Goal: Task Accomplishment & Management: Manage account settings

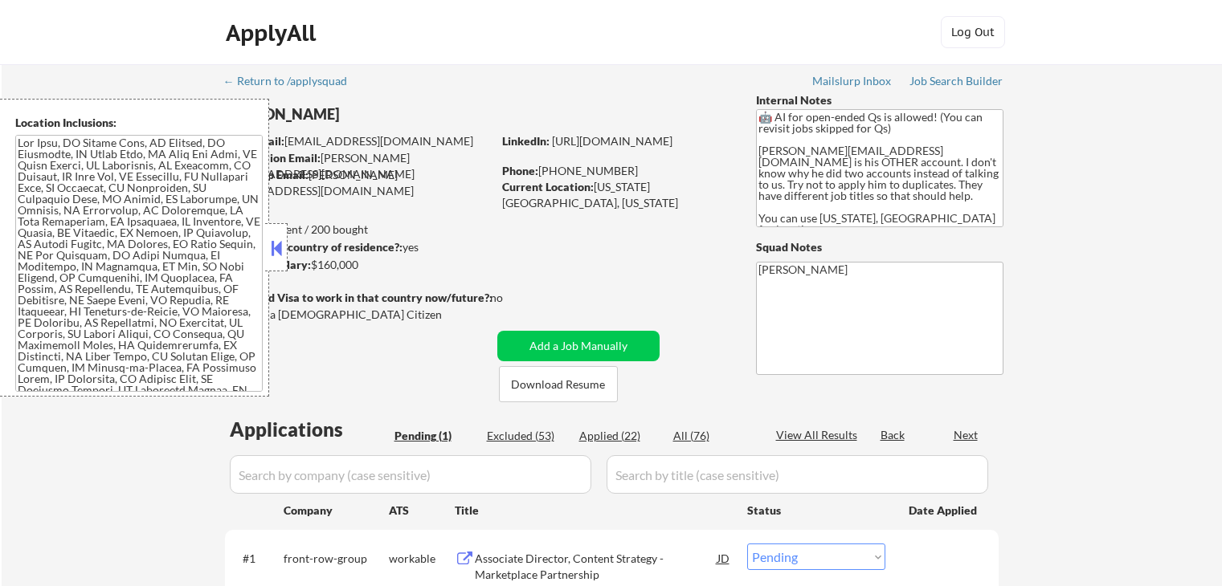
scroll to position [241, 0]
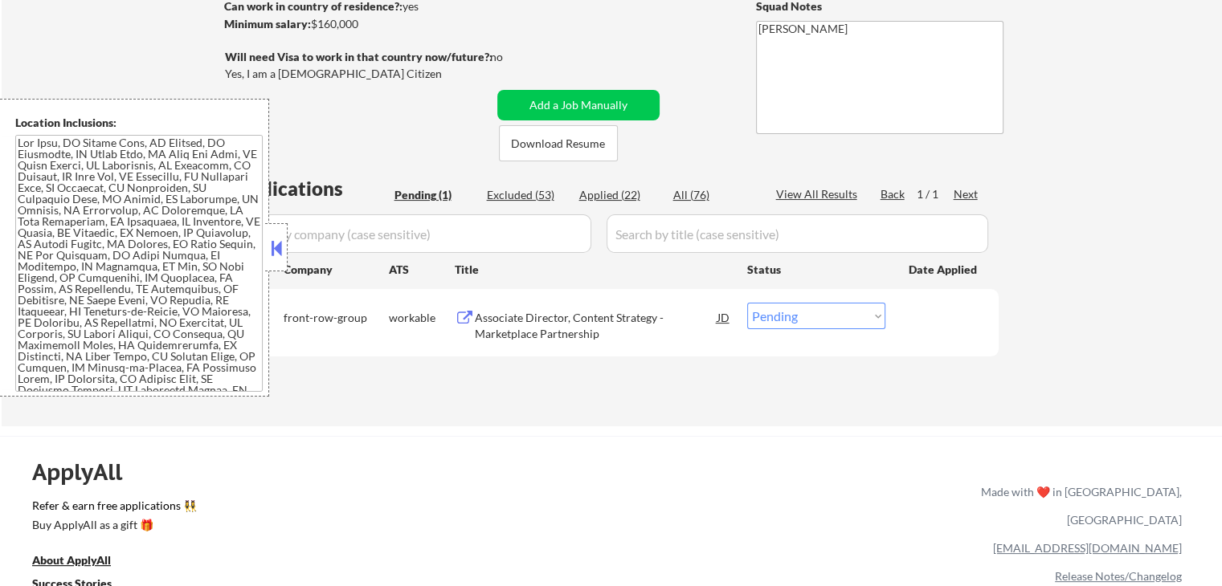
click at [556, 333] on div "Associate Director, Content Strategy - Marketplace Partnership" at bounding box center [596, 325] width 243 height 31
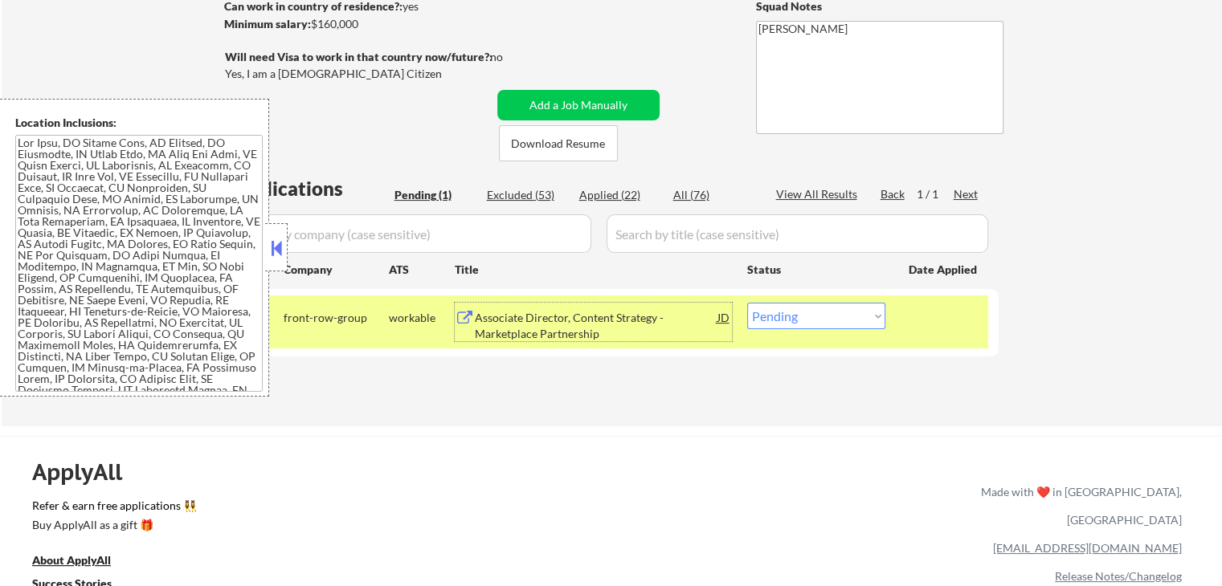
click at [829, 332] on div "#1 front-row-group workable Associate Director, Content Strategy - Marketplace …" at bounding box center [609, 322] width 758 height 53
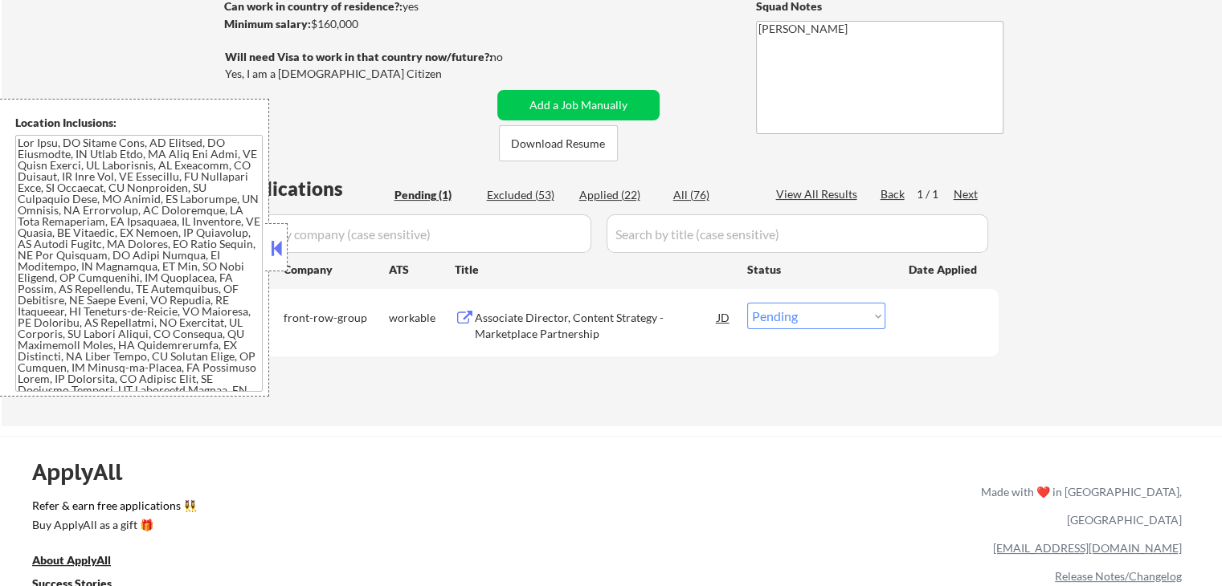
drag, startPoint x: 831, startPoint y: 317, endPoint x: 832, endPoint y: 329, distance: 12.2
click at [831, 317] on select "Choose an option... Pending Applied Excluded (Questions) Excluded (Expired) Exc…" at bounding box center [816, 316] width 138 height 27
click at [747, 303] on select "Choose an option... Pending Applied Excluded (Questions) Excluded (Expired) Exc…" at bounding box center [816, 316] width 138 height 27
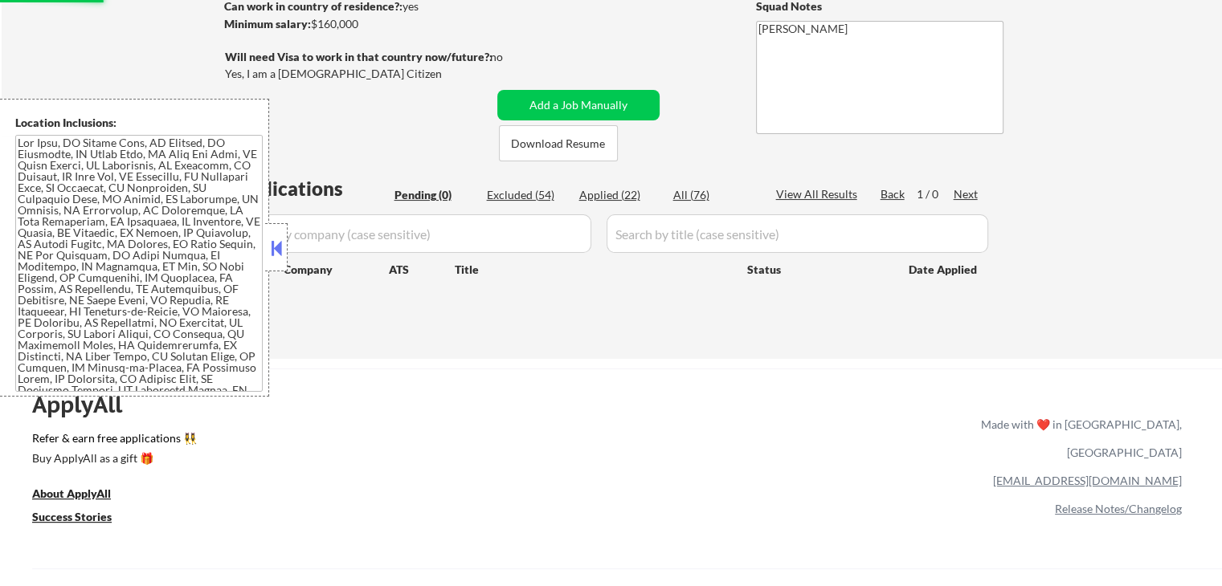
click at [521, 192] on div "Excluded (54)" at bounding box center [527, 195] width 80 height 16
select select ""excluded__bad_match_""
select select ""excluded__expired_""
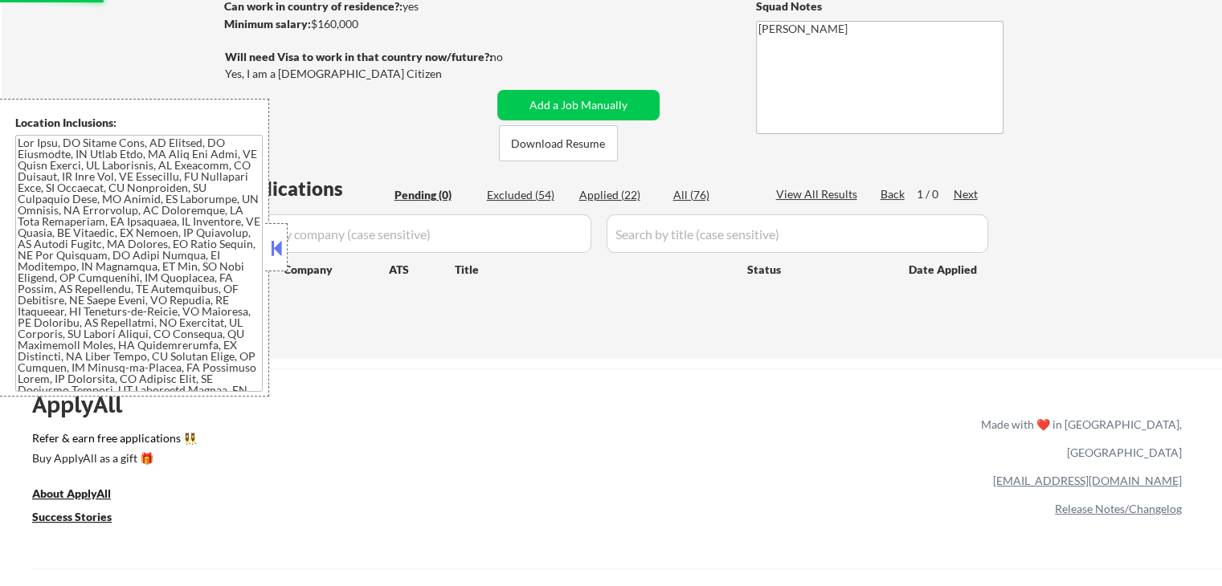
select select ""excluded__expired_""
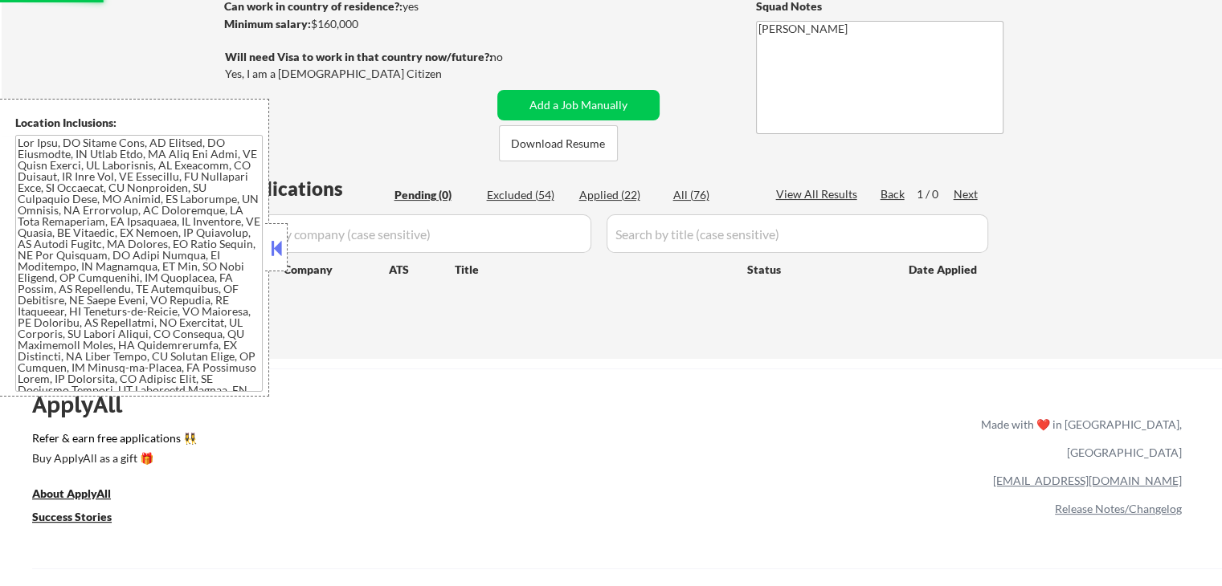
select select ""excluded""
select select ""excluded__salary_""
select select ""excluded""
select select ""excluded__expired_""
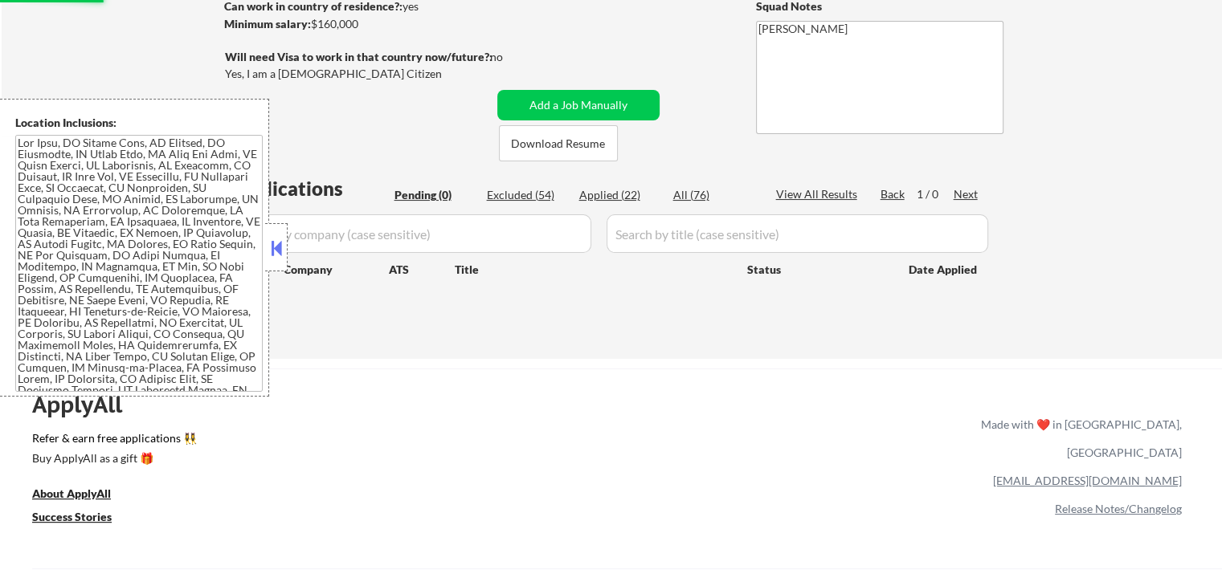
select select ""excluded""
select select ""excluded__expired_""
select select ""excluded__location_""
select select ""excluded""
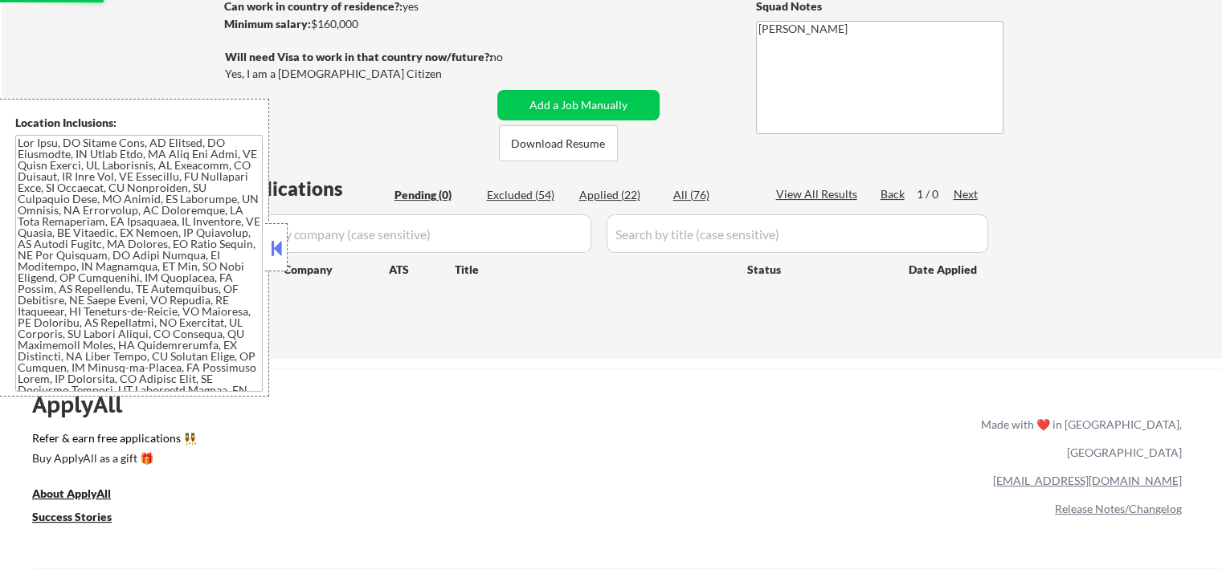
select select ""excluded__expired_""
select select ""excluded__location_""
select select ""excluded__expired_""
select select ""excluded__location_""
select select ""excluded__salary_""
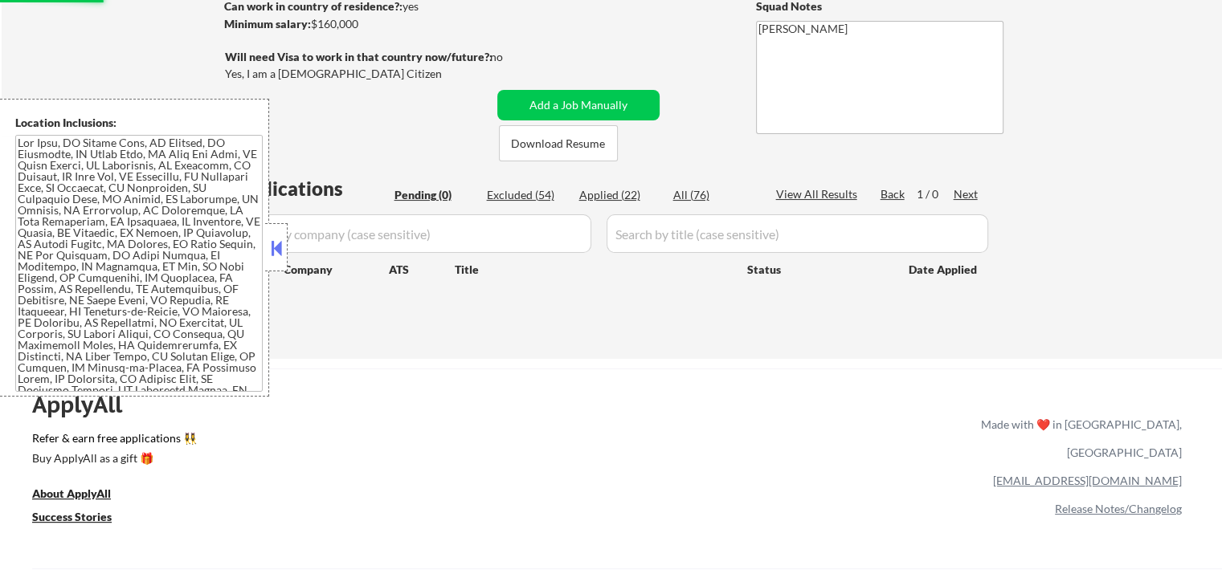
select select ""excluded__expired_""
select select ""excluded__salary_""
select select ""excluded__bad_match_""
select select ""excluded__expired_""
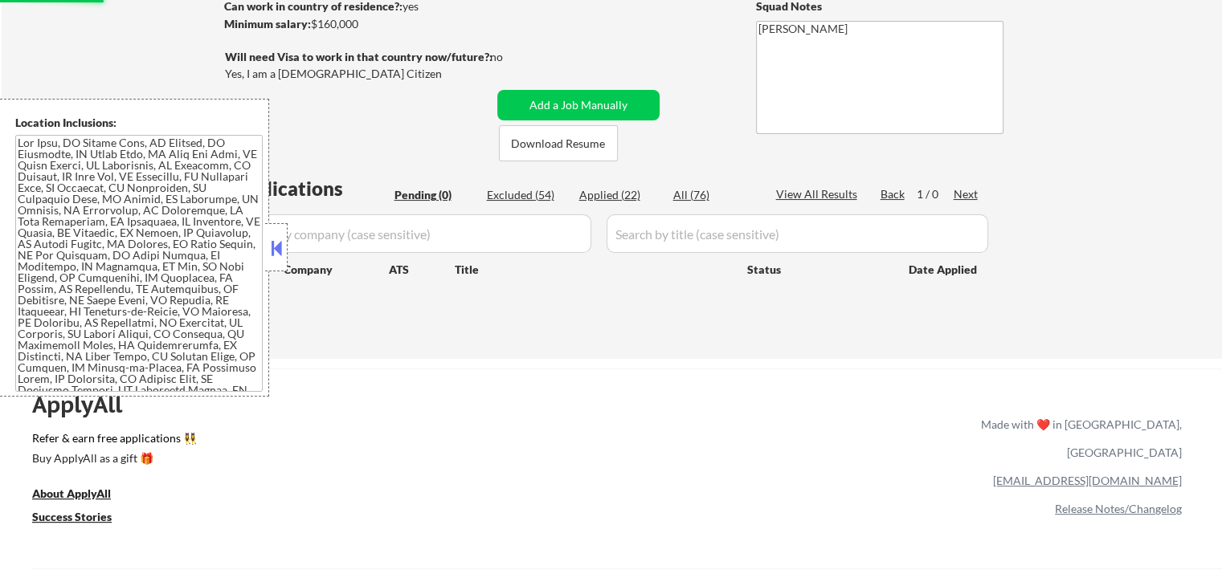
select select ""excluded__expired_""
select select ""excluded__bad_match_""
select select ""excluded""
select select ""excluded__salary_""
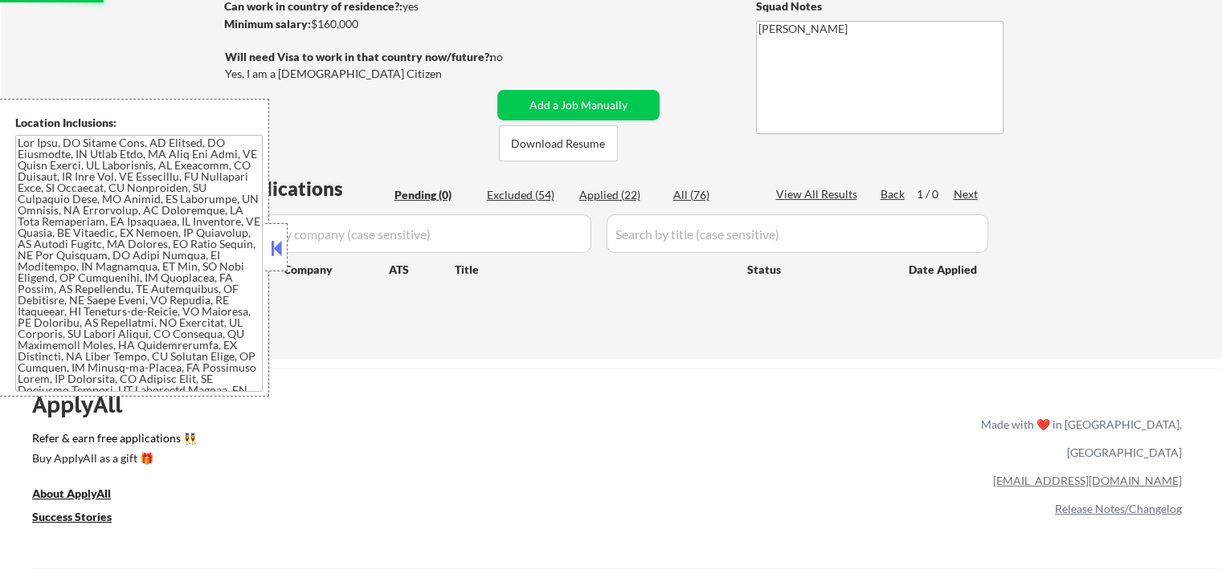
select select ""excluded__salary_""
select select ""excluded__expired_""
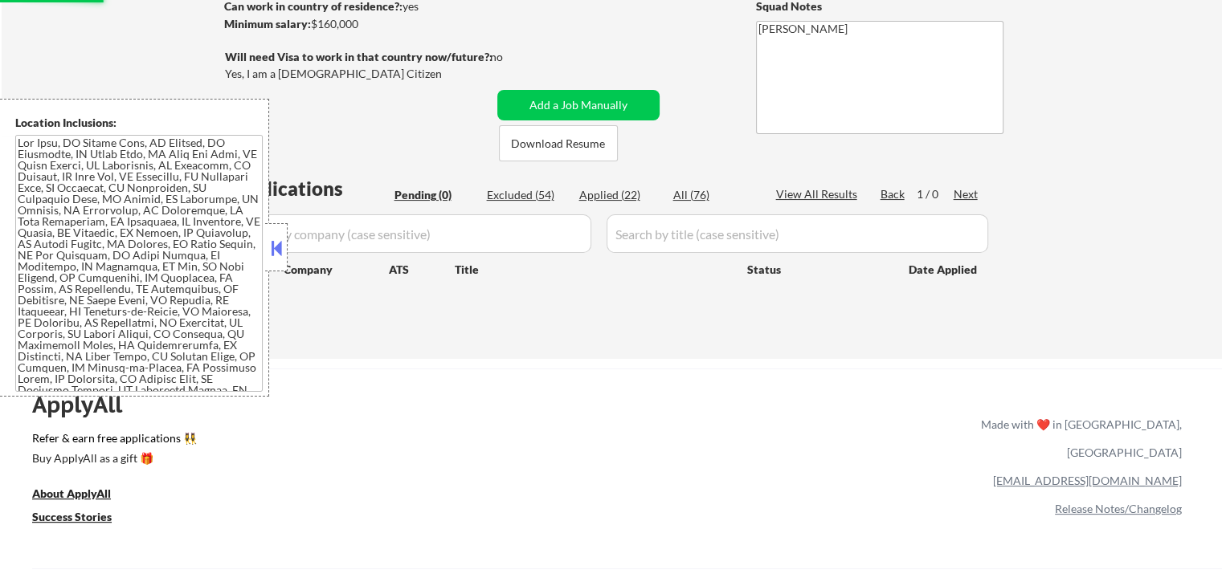
select select ""excluded__bad_match_""
select select ""excluded""
select select ""excluded__expired_""
select select ""excluded__other_""
select select ""excluded""
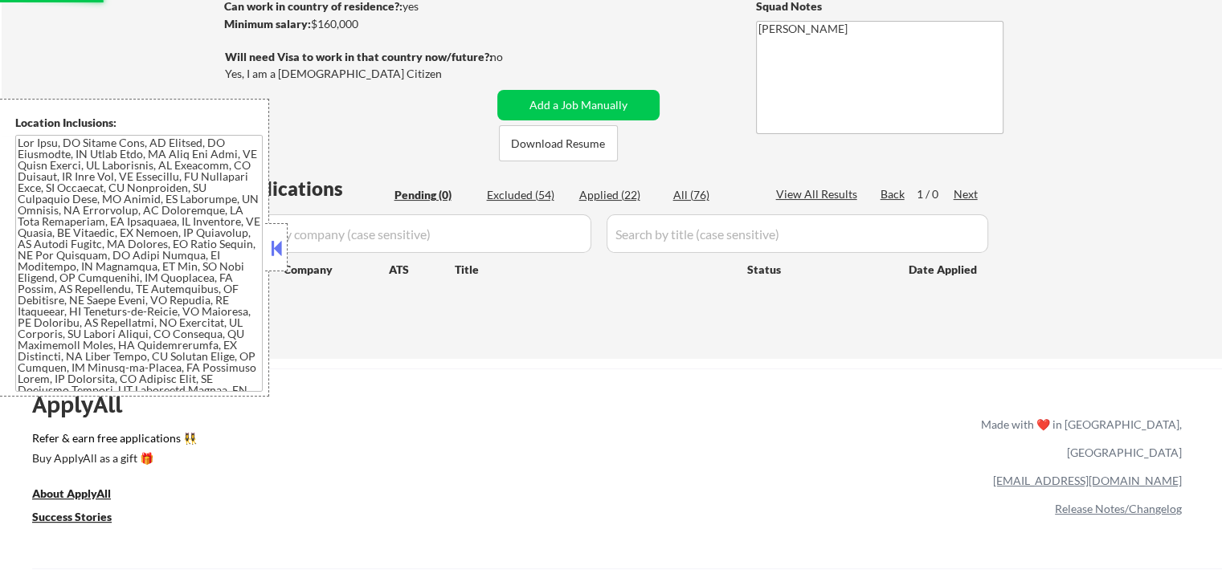
select select ""excluded__expired_""
select select ""excluded__bad_match_""
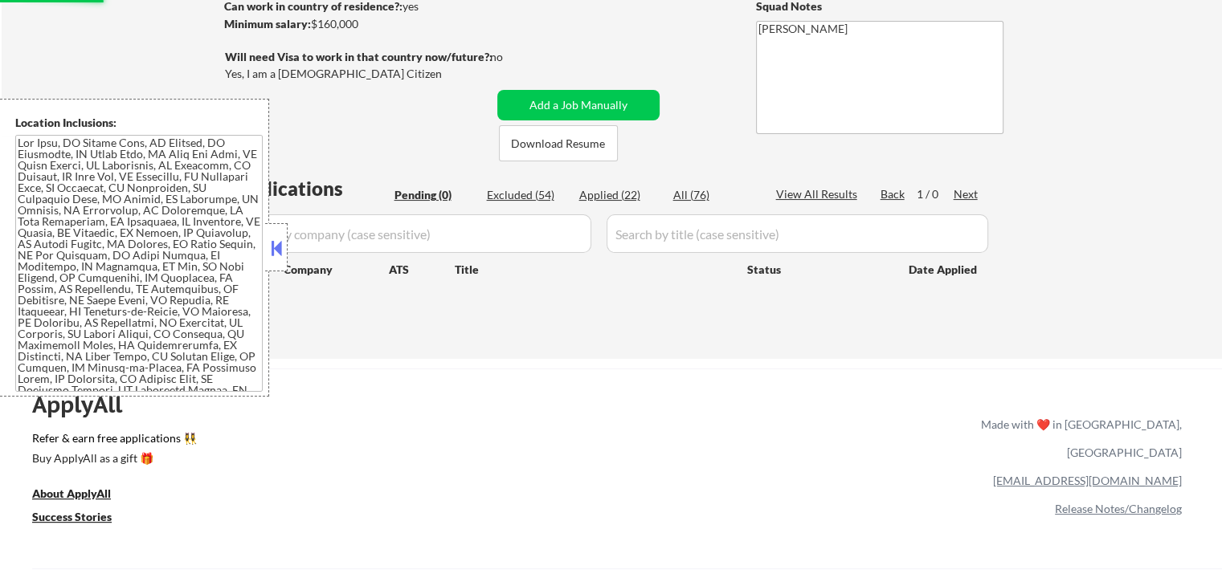
select select ""excluded__expired_""
select select ""excluded""
select select ""excluded__bad_match_""
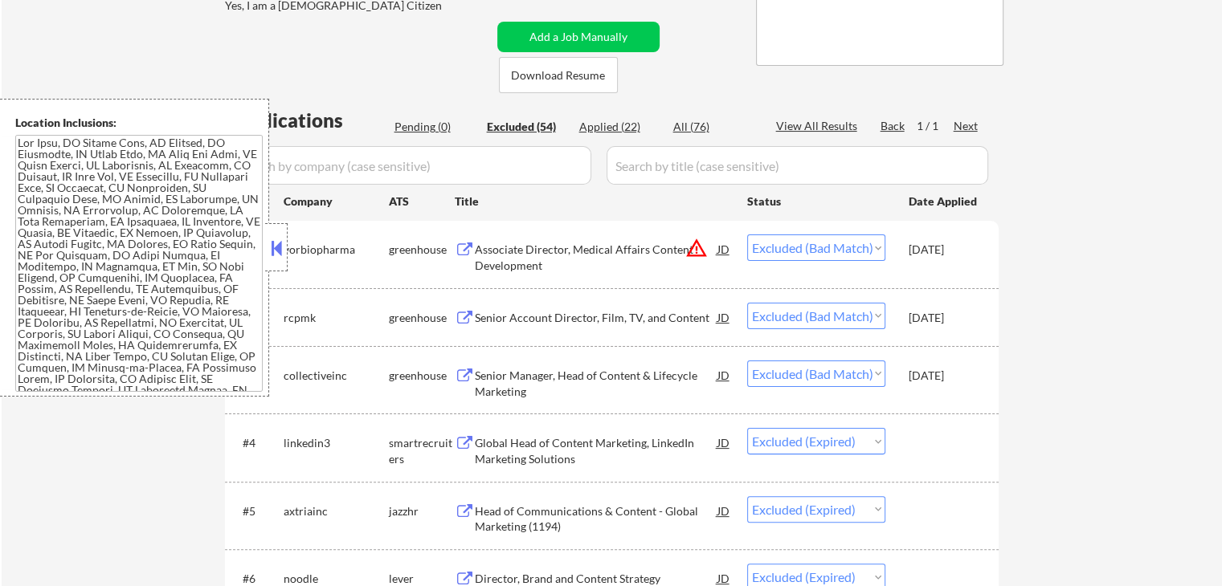
scroll to position [402, 0]
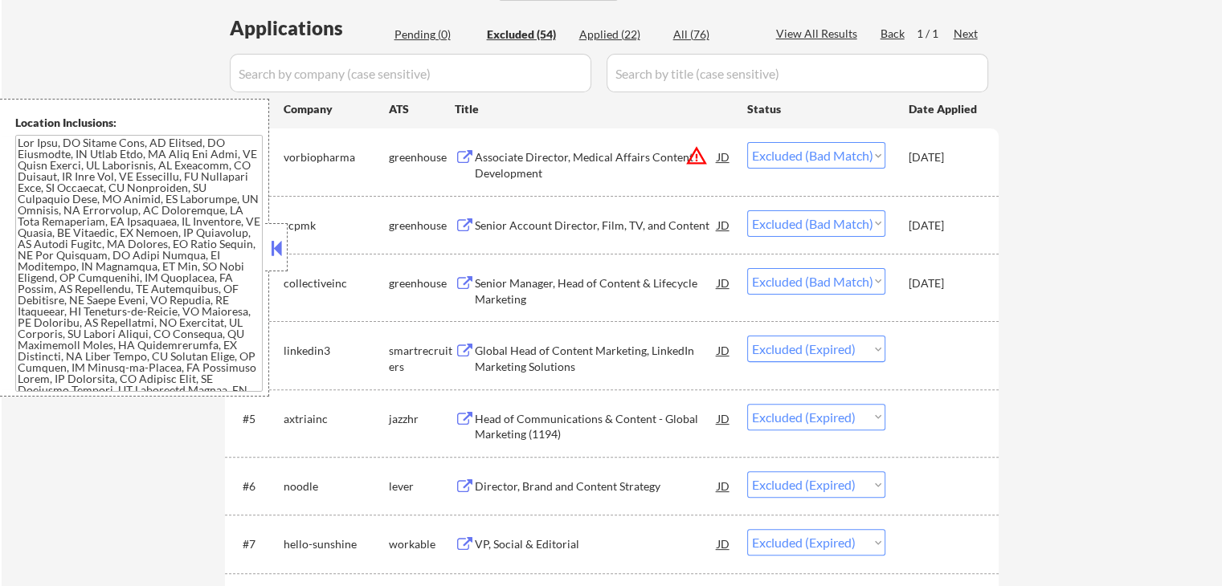
click at [587, 161] on div "Associate Director, Medical Affairs Content Development" at bounding box center [596, 164] width 243 height 31
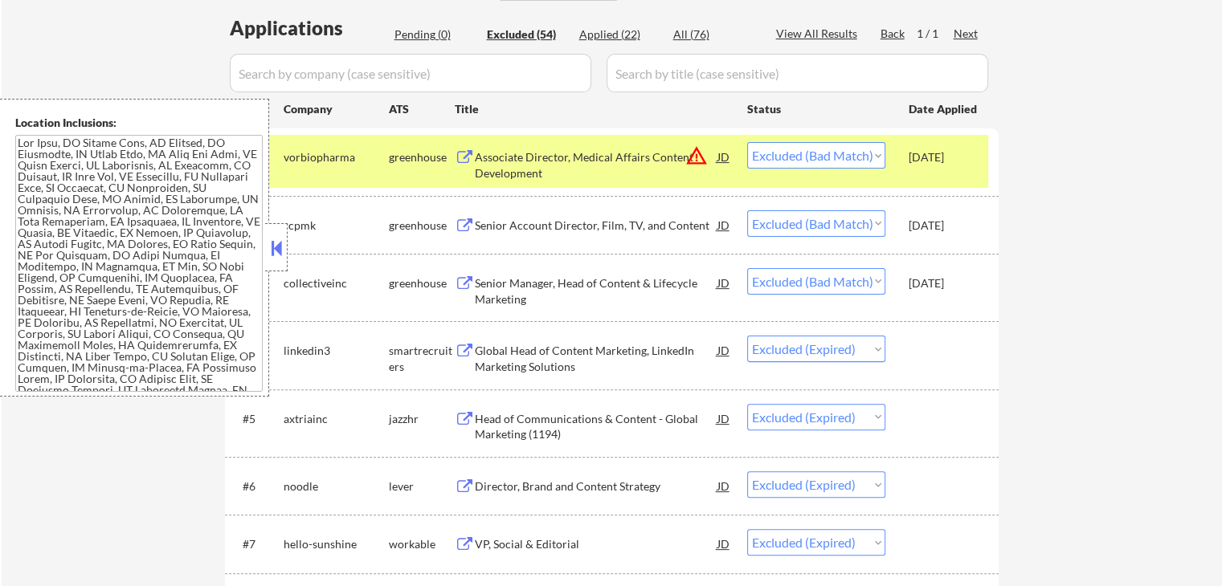
scroll to position [464, 0]
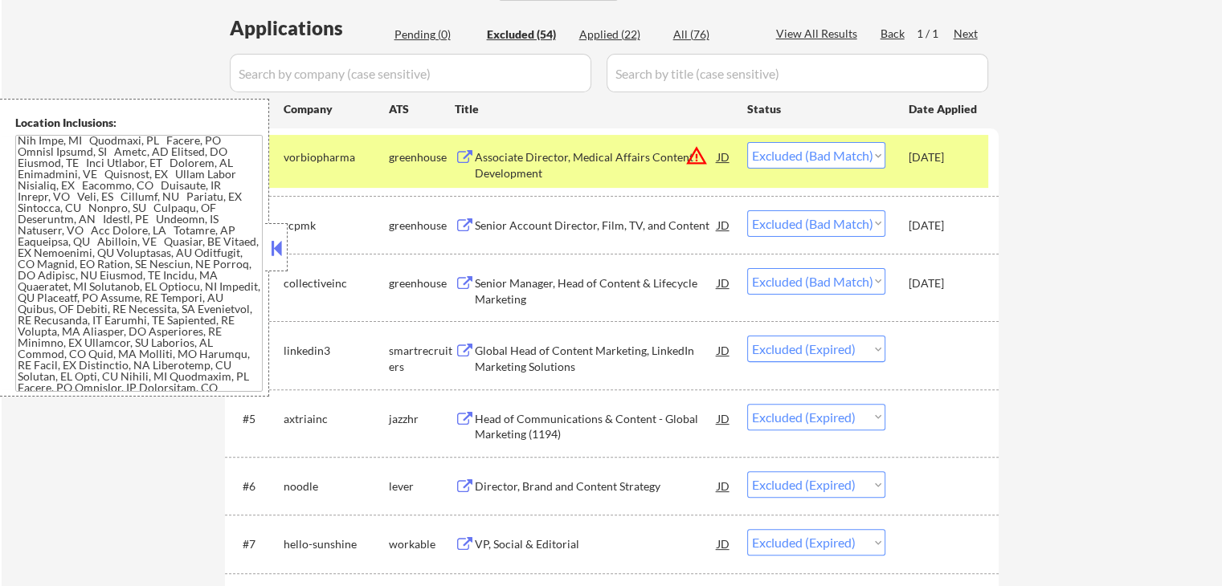
click at [820, 163] on select "Choose an option... Pending Applied Excluded (Questions) Excluded (Expired) Exc…" at bounding box center [816, 155] width 138 height 27
click at [747, 142] on select "Choose an option... Pending Applied Excluded (Questions) Excluded (Expired) Exc…" at bounding box center [816, 155] width 138 height 27
select select ""excluded__bad_match_""
select select ""excluded__expired_""
select select ""excluded""
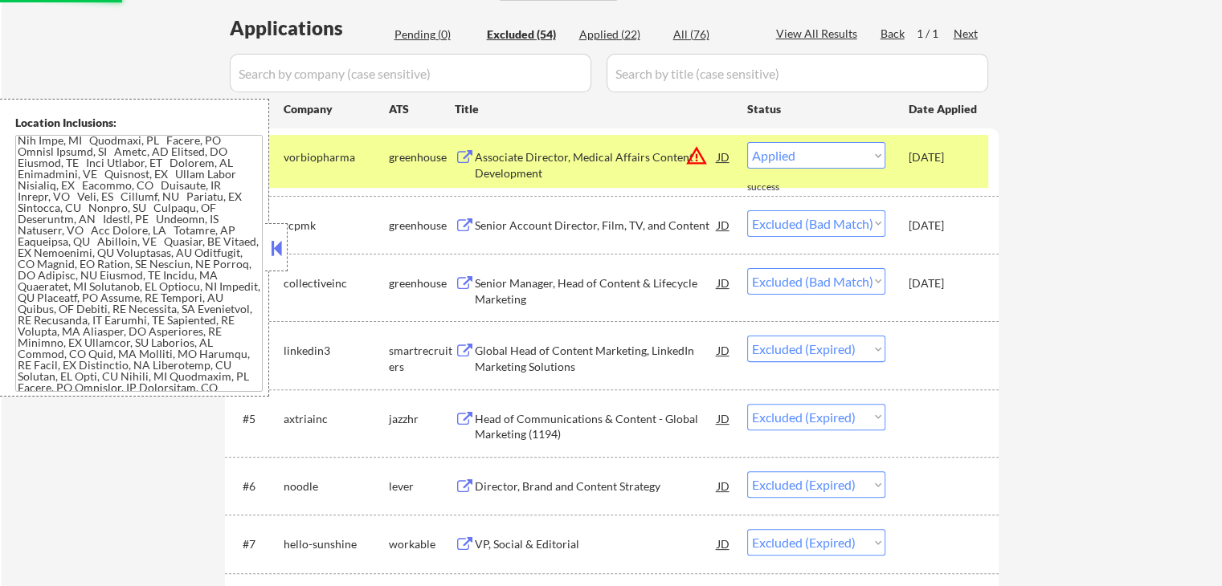
select select ""excluded__salary_""
select select ""excluded""
select select ""excluded__expired_""
select select ""excluded""
select select ""excluded__expired_""
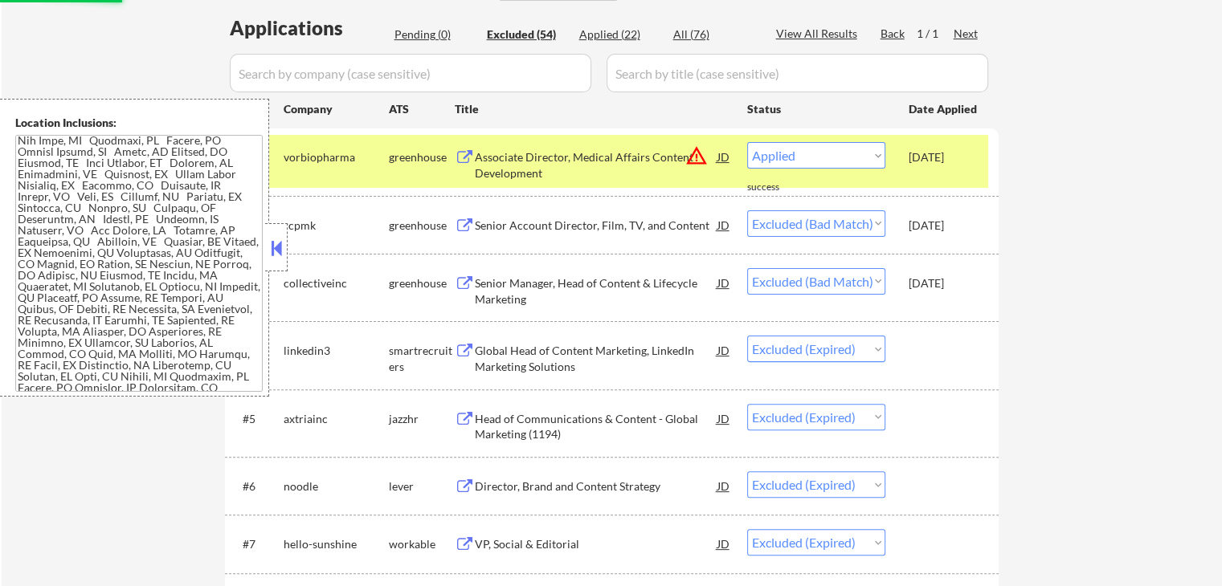
select select ""excluded__location_""
select select ""excluded""
select select ""excluded__expired_""
select select ""excluded__location_""
select select ""excluded__expired_""
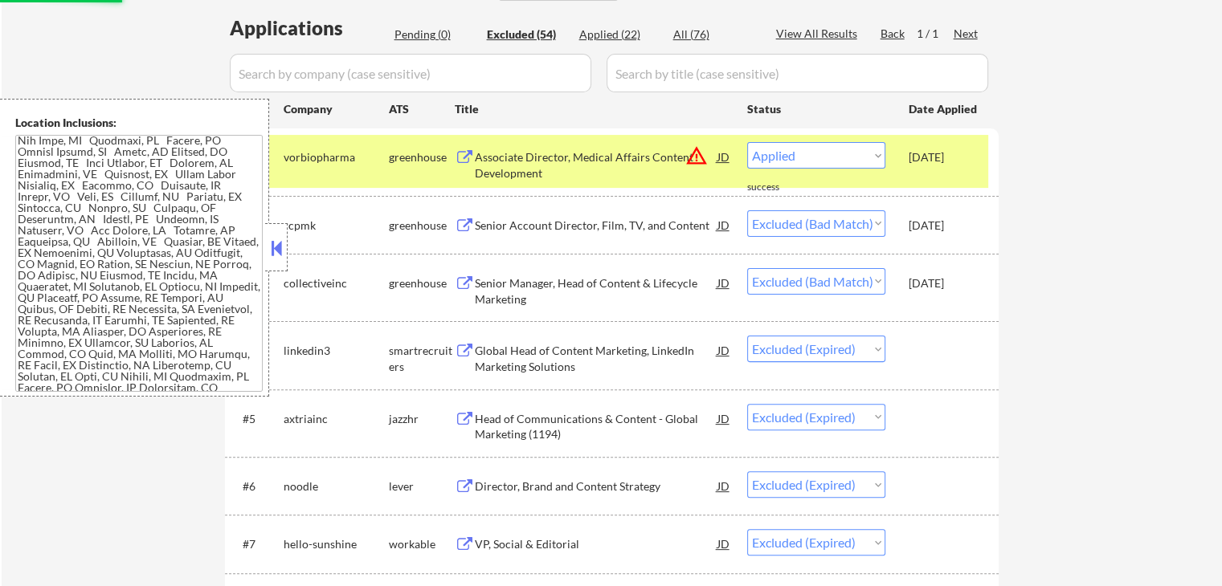
select select ""excluded__location_""
select select ""excluded__salary_""
select select ""excluded__expired_""
select select ""excluded__salary_""
select select ""excluded__bad_match_""
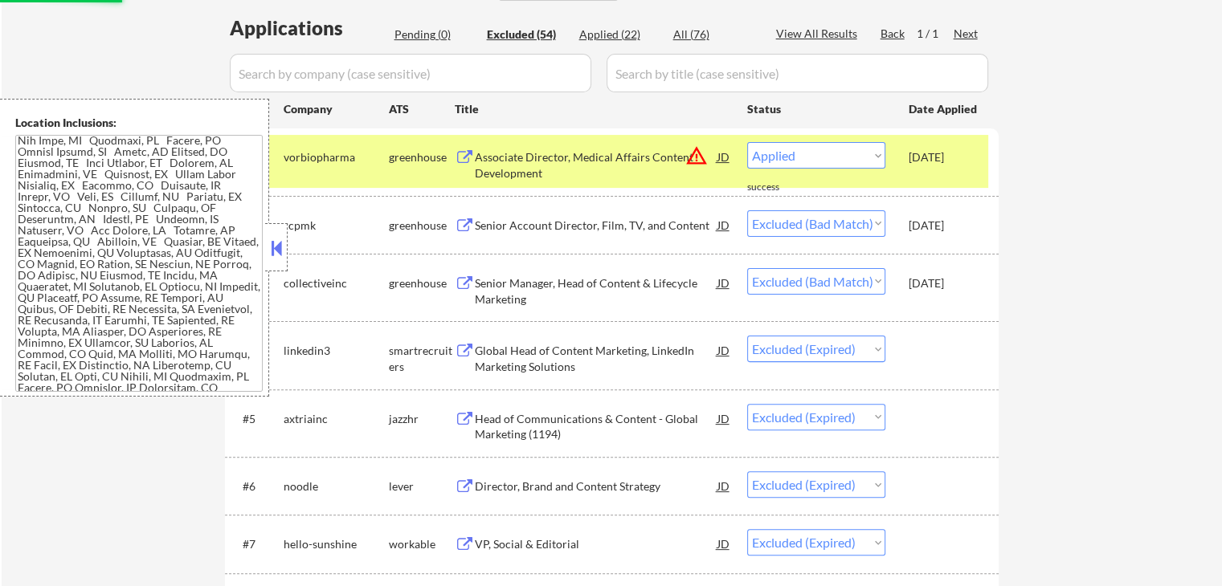
select select ""excluded__expired_""
select select ""excluded__bad_match_""
select select ""excluded""
select select ""excluded__salary_""
select select ""excluded__expired_""
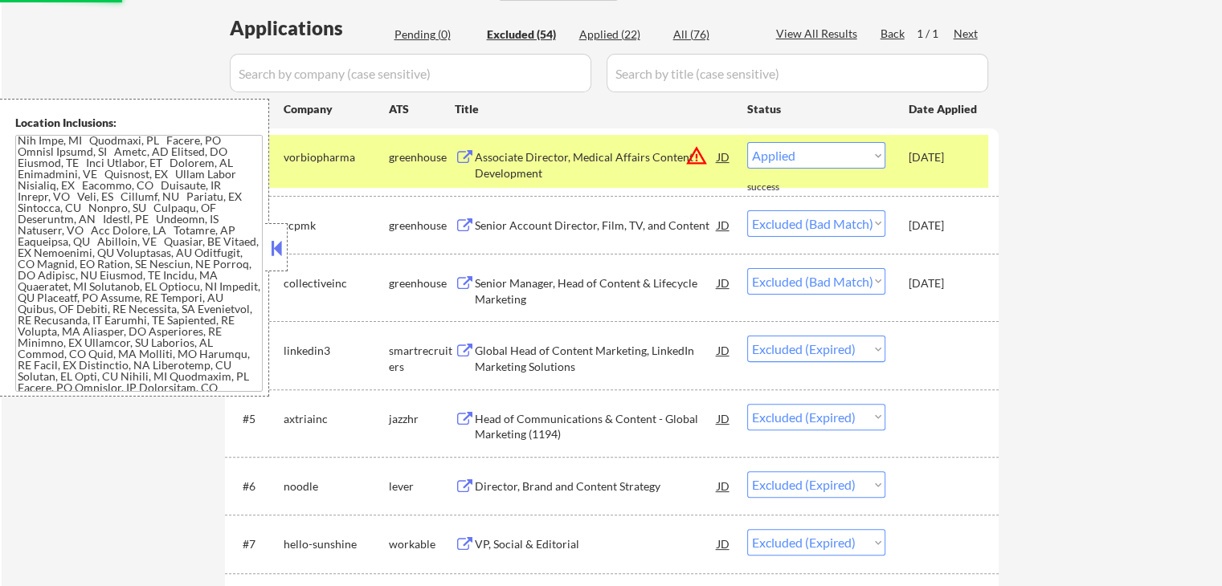
select select ""excluded__bad_match_""
select select ""excluded""
select select ""excluded__expired_""
select select ""excluded__other_""
select select ""excluded""
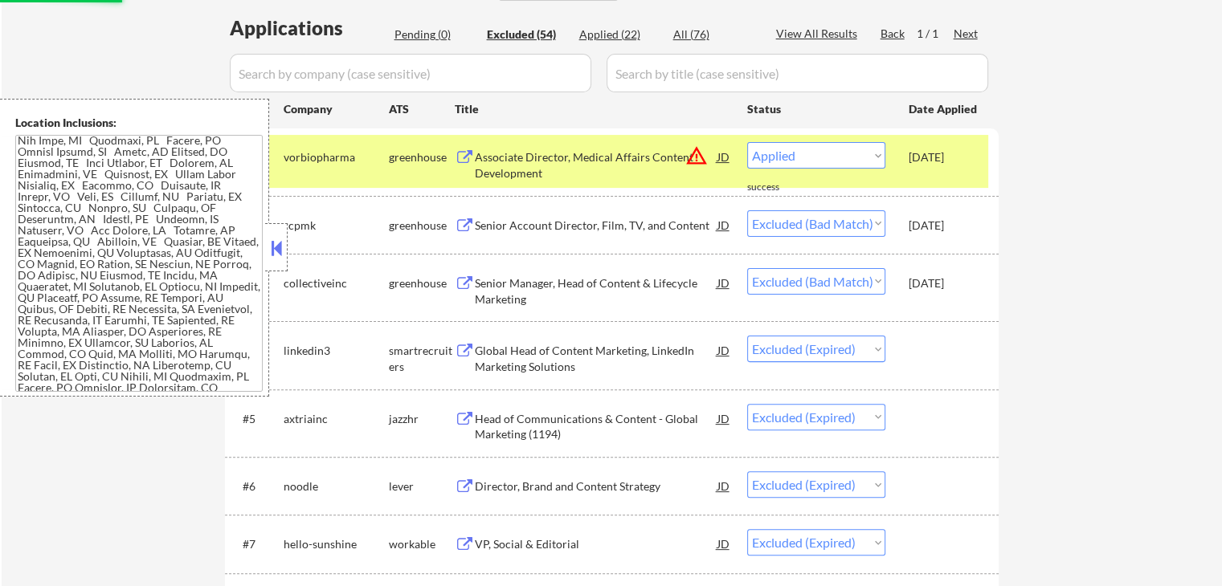
select select ""excluded__expired_""
select select ""excluded__bad_match_""
select select ""excluded__expired_""
select select ""excluded""
select select ""excluded__bad_match_""
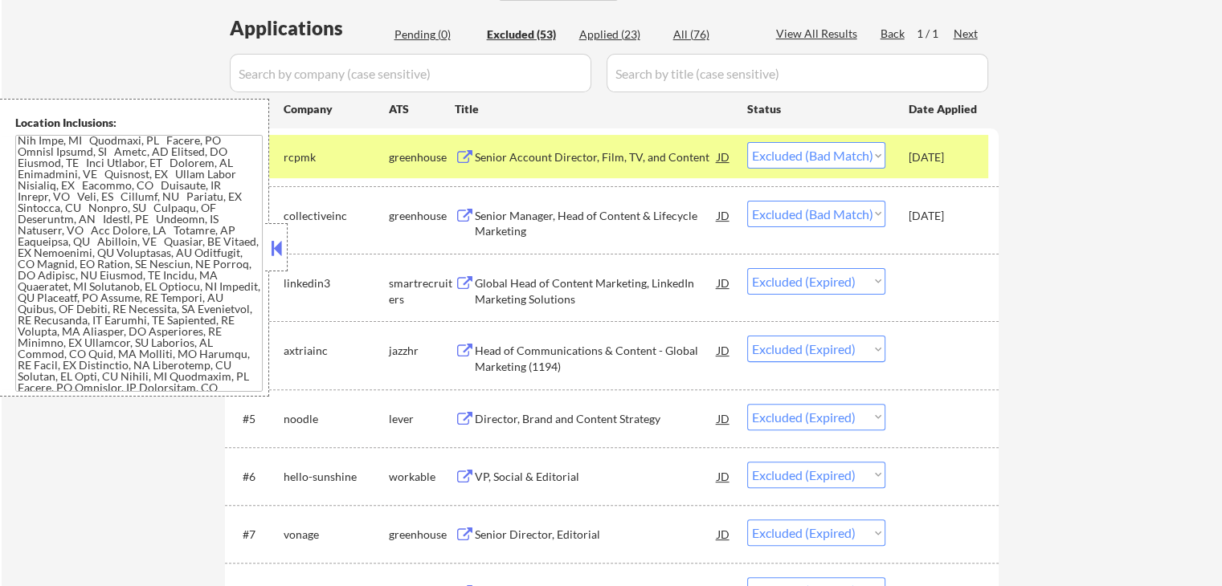
click at [604, 33] on div "Applied (23)" at bounding box center [619, 35] width 80 height 16
select select ""applied""
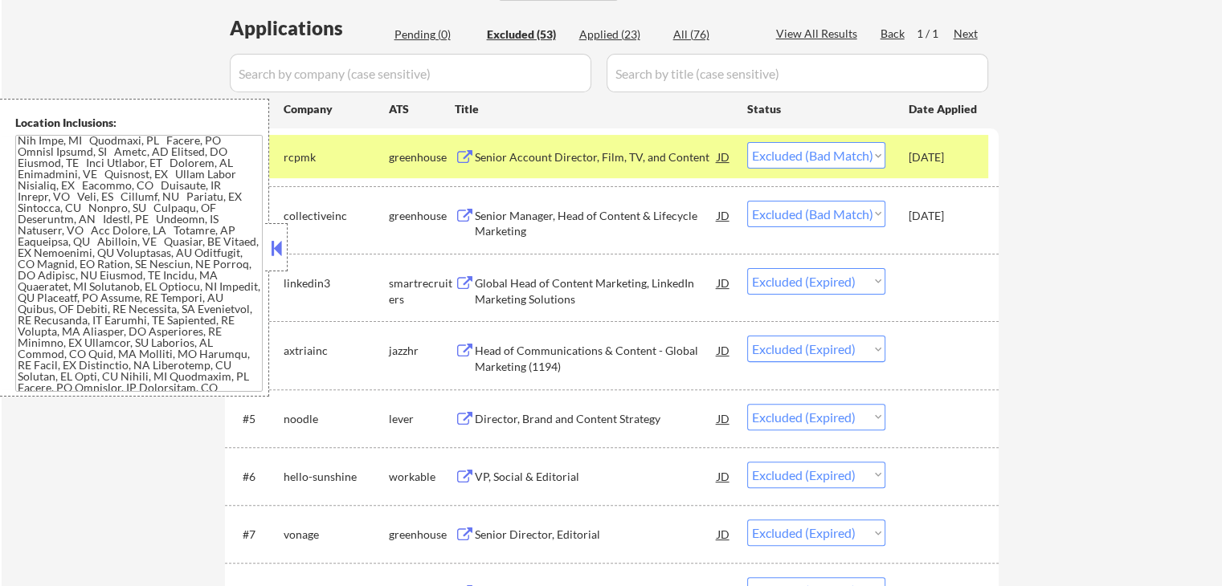
select select ""applied""
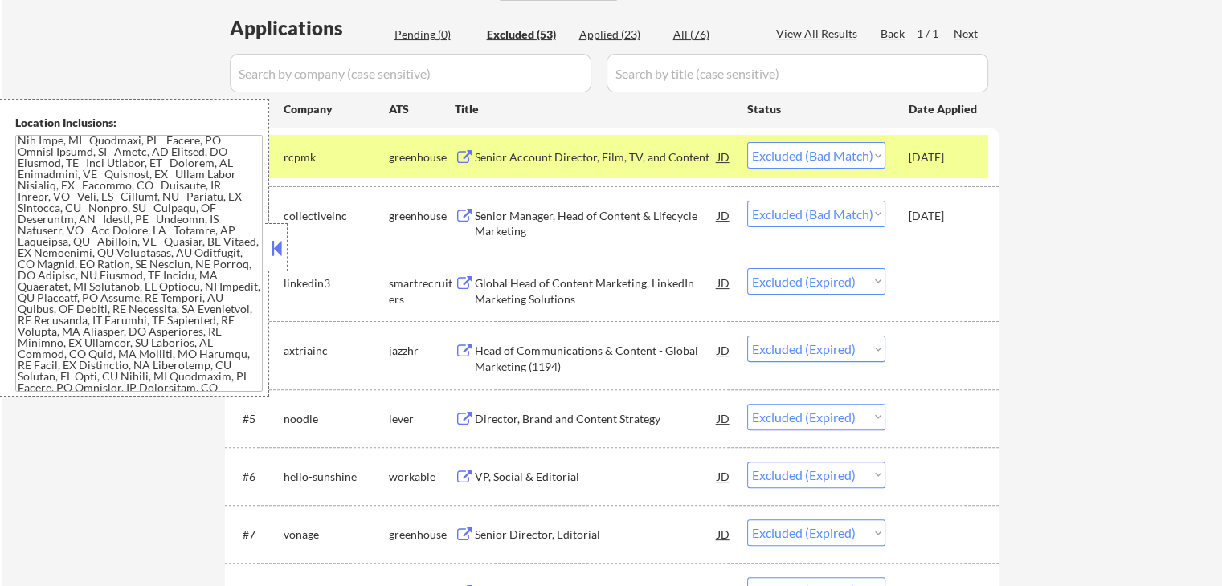
select select ""applied""
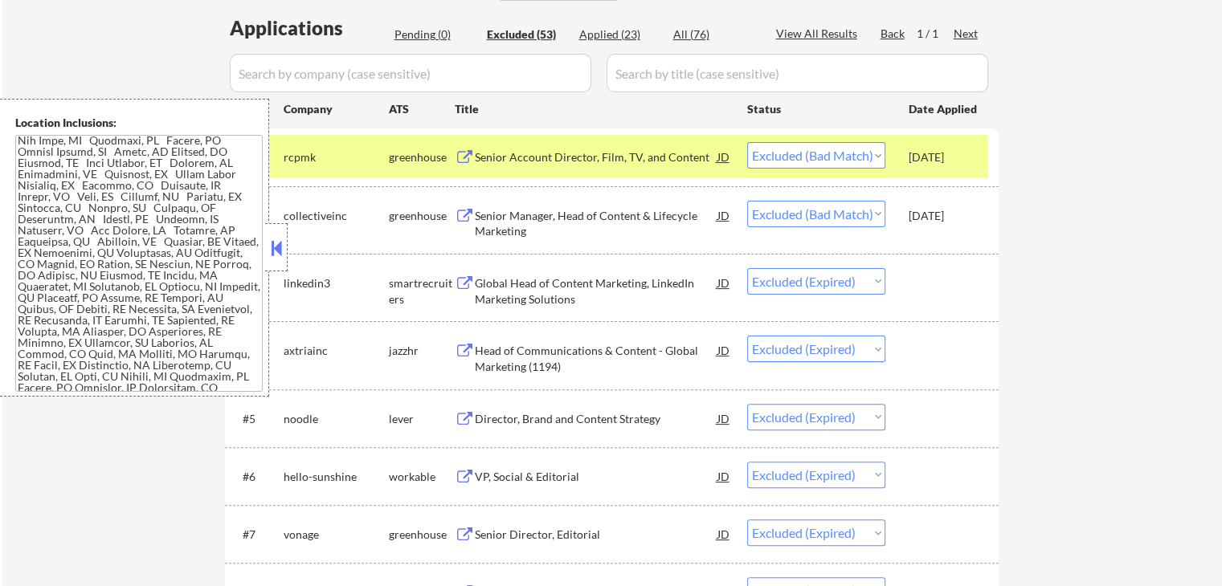
select select ""applied""
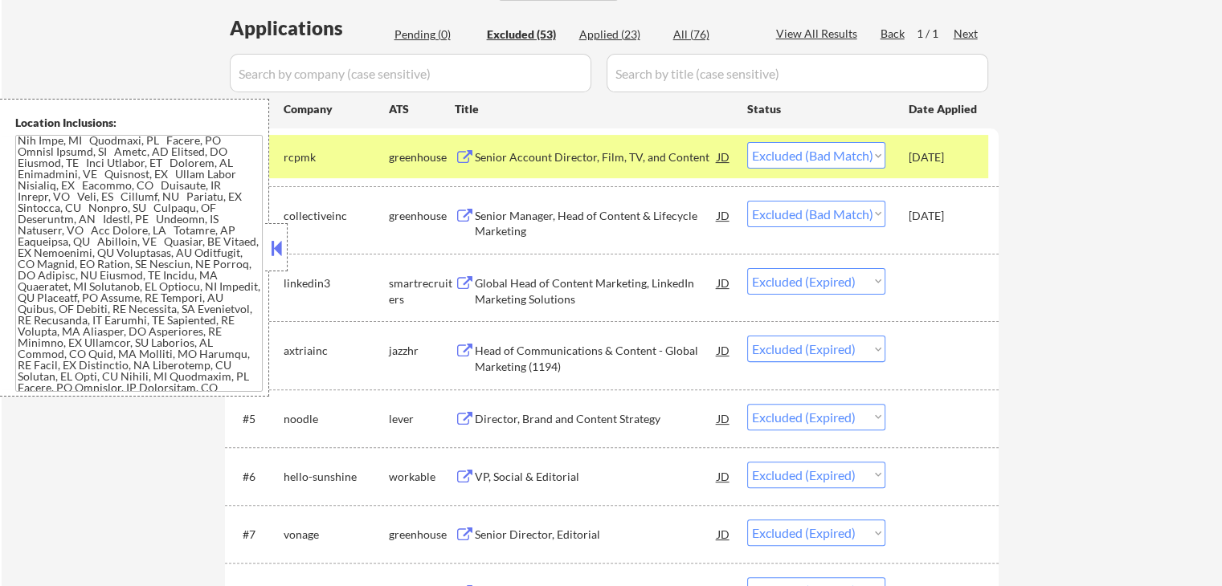
select select ""applied""
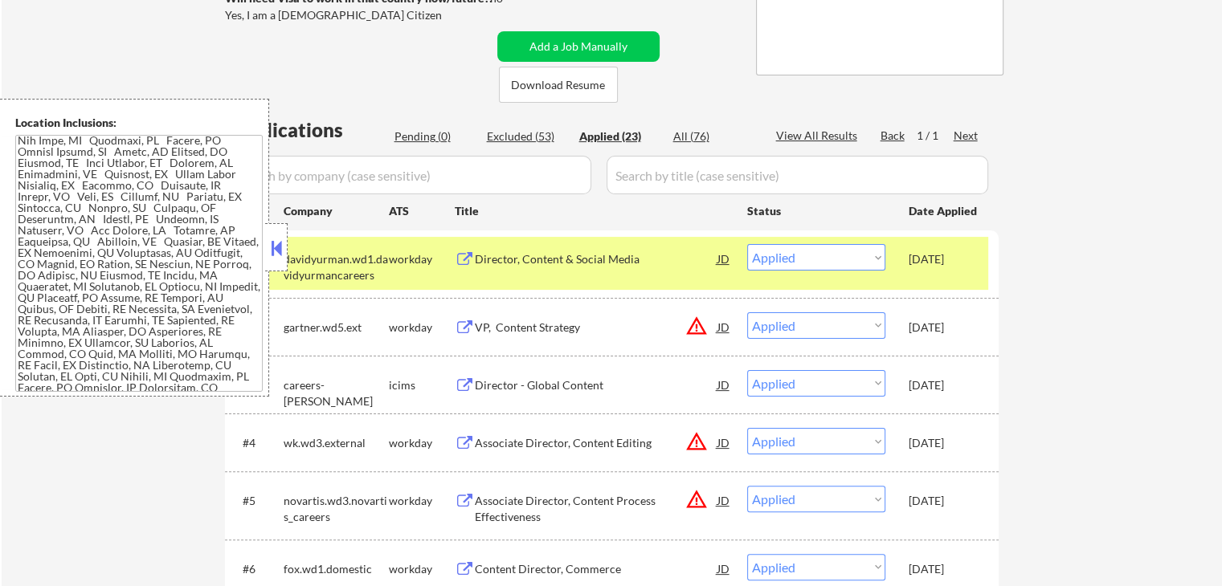
scroll to position [402, 0]
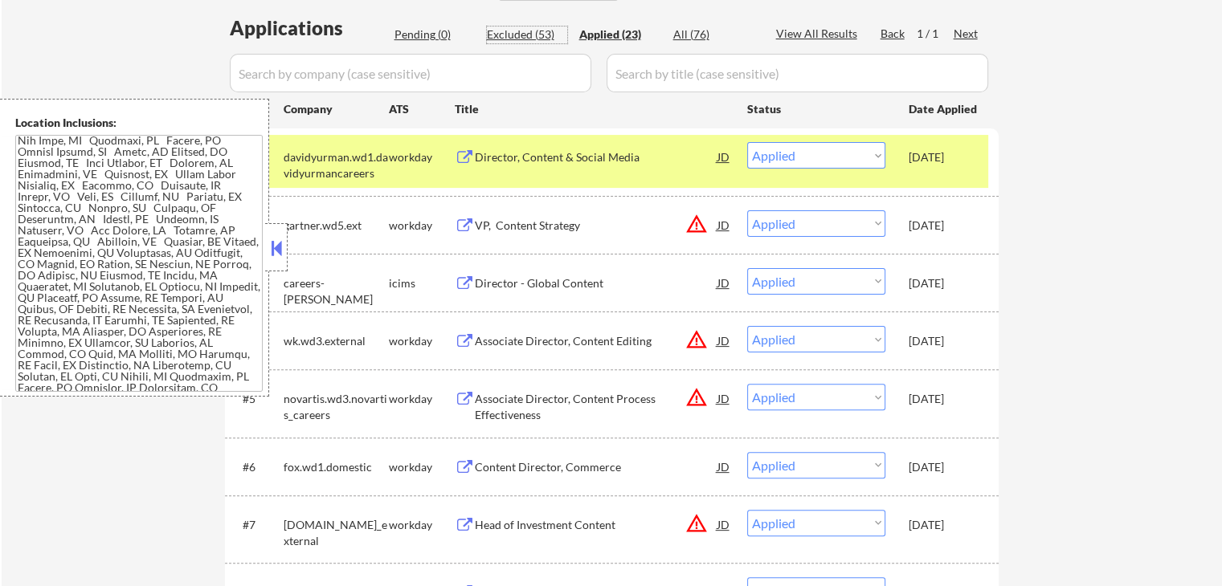
click at [509, 37] on div "Excluded (53)" at bounding box center [527, 35] width 80 height 16
select select ""excluded__bad_match_""
select select ""excluded__expired_""
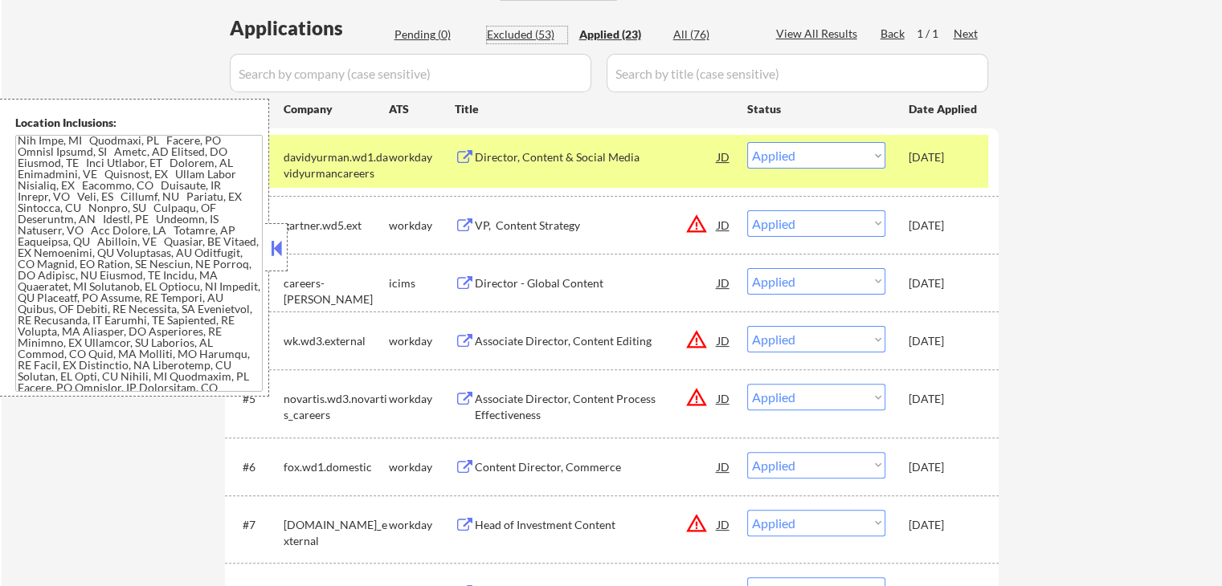
select select ""excluded__expired_""
select select ""excluded""
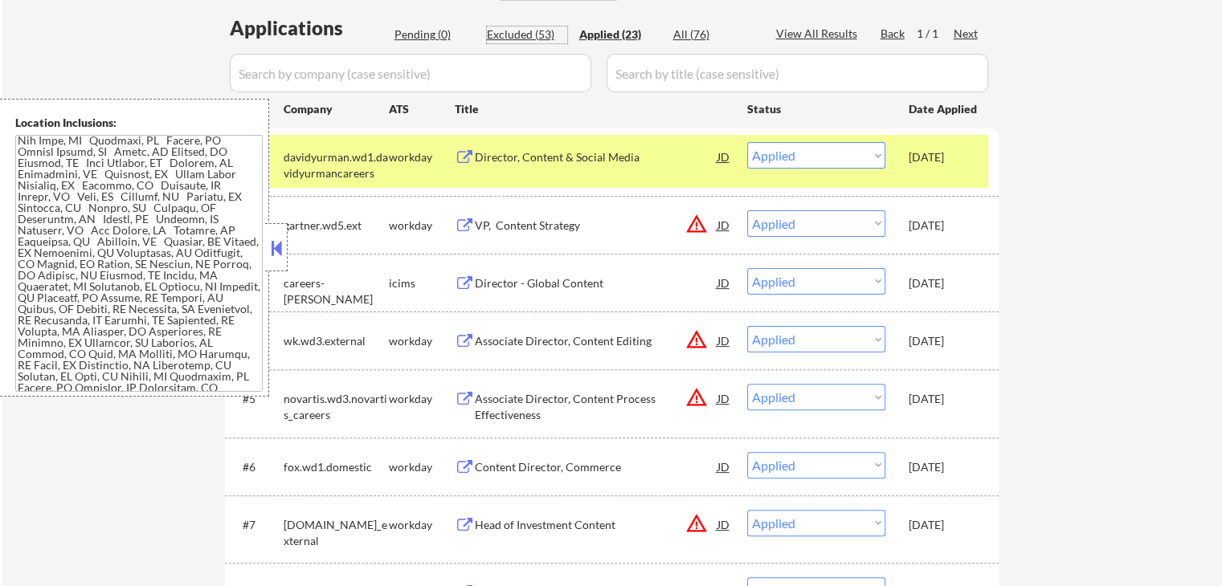
select select ""excluded__salary_""
select select ""excluded""
select select ""excluded__expired_""
select select ""excluded""
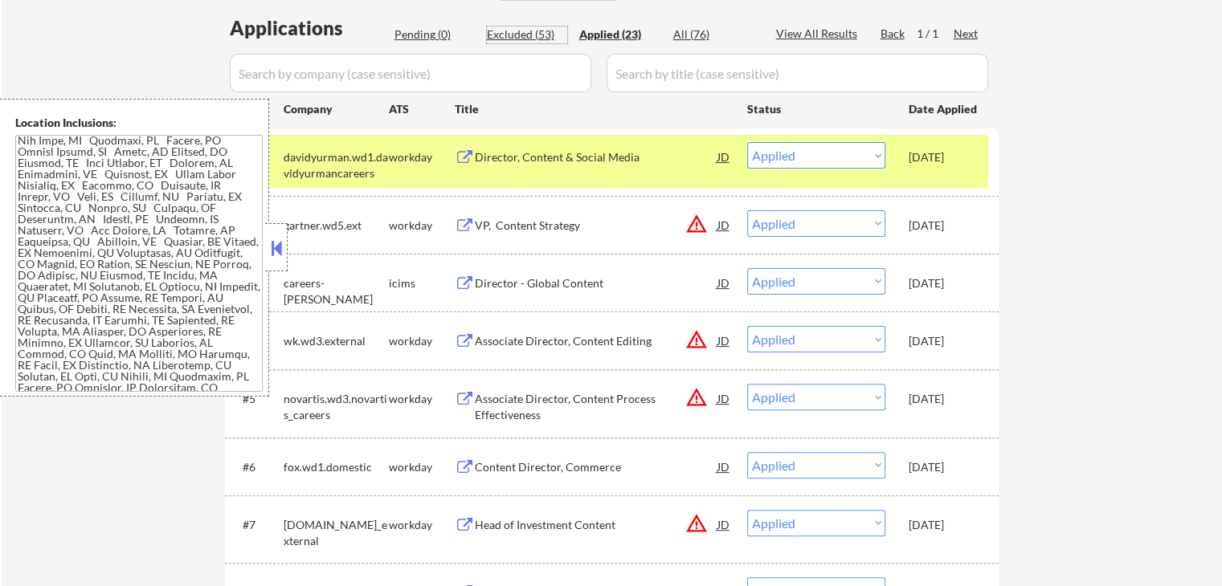
select select ""excluded__expired_""
select select ""excluded__location_""
select select ""excluded""
select select ""excluded__expired_""
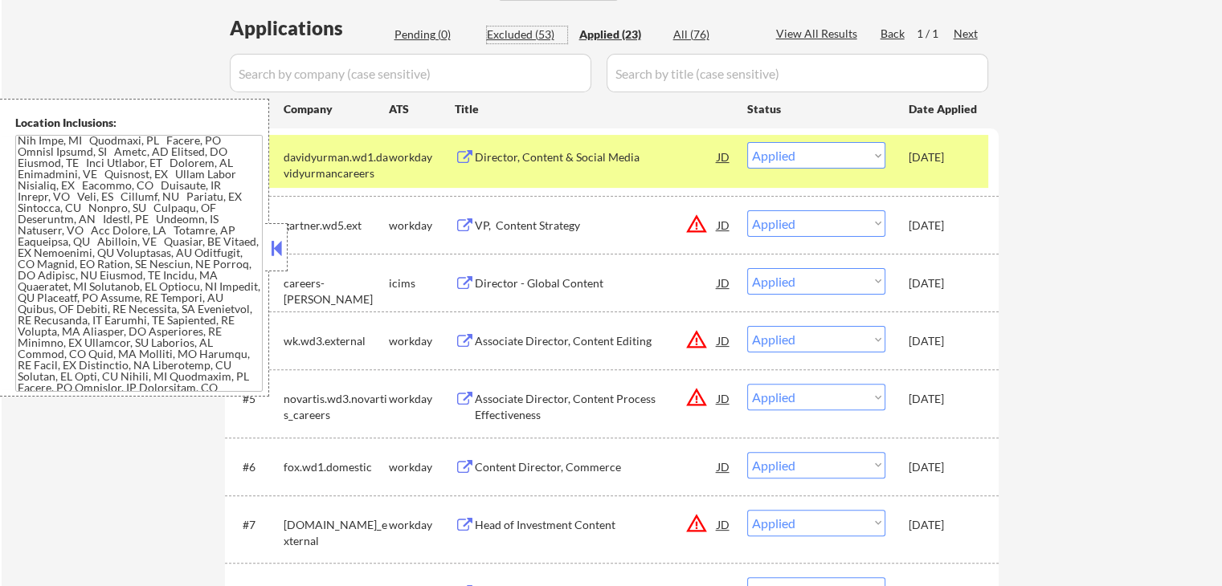
select select ""excluded__location_""
select select ""excluded__expired_""
select select ""excluded__location_""
select select ""excluded__salary_""
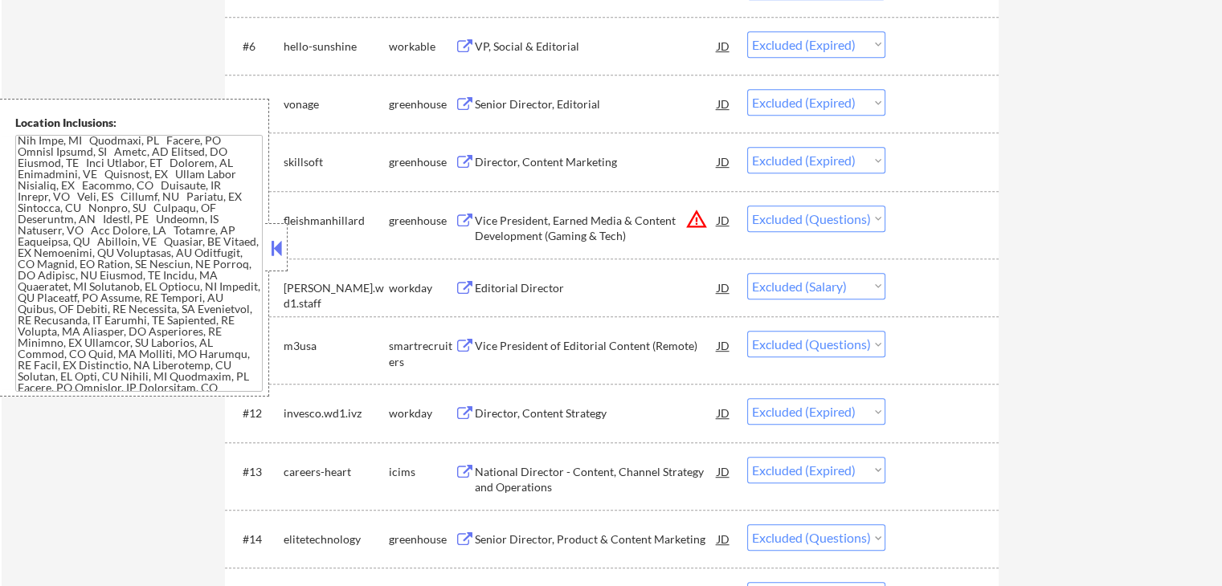
scroll to position [884, 0]
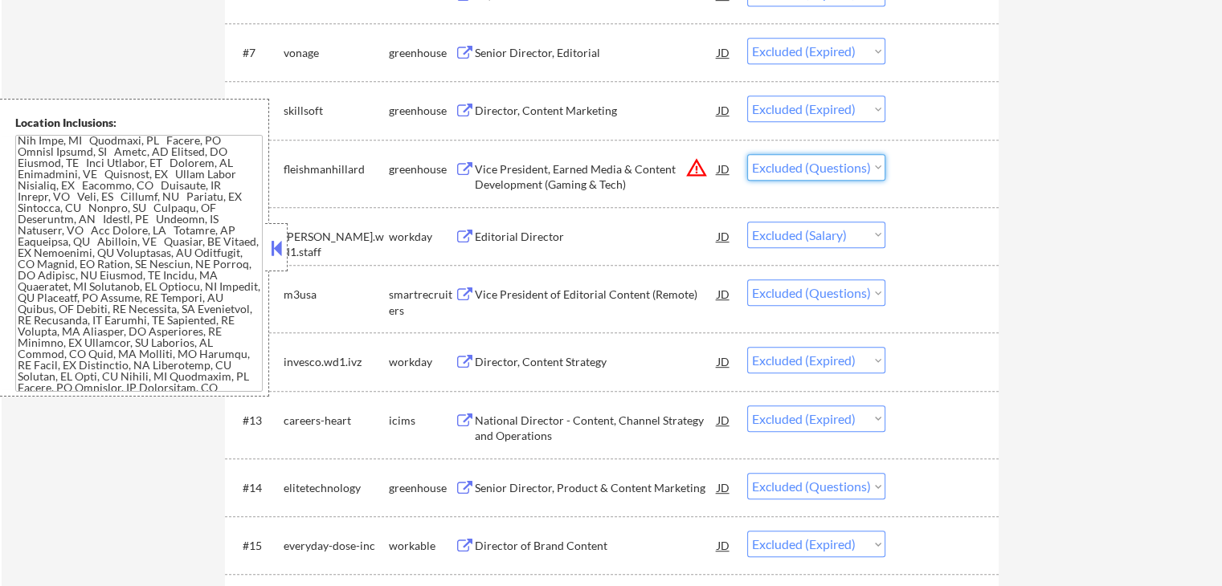
click at [851, 168] on select "Choose an option... Pending Applied Excluded (Questions) Excluded (Expired) Exc…" at bounding box center [816, 167] width 138 height 27
click at [747, 154] on select "Choose an option... Pending Applied Excluded (Questions) Excluded (Expired) Exc…" at bounding box center [816, 167] width 138 height 27
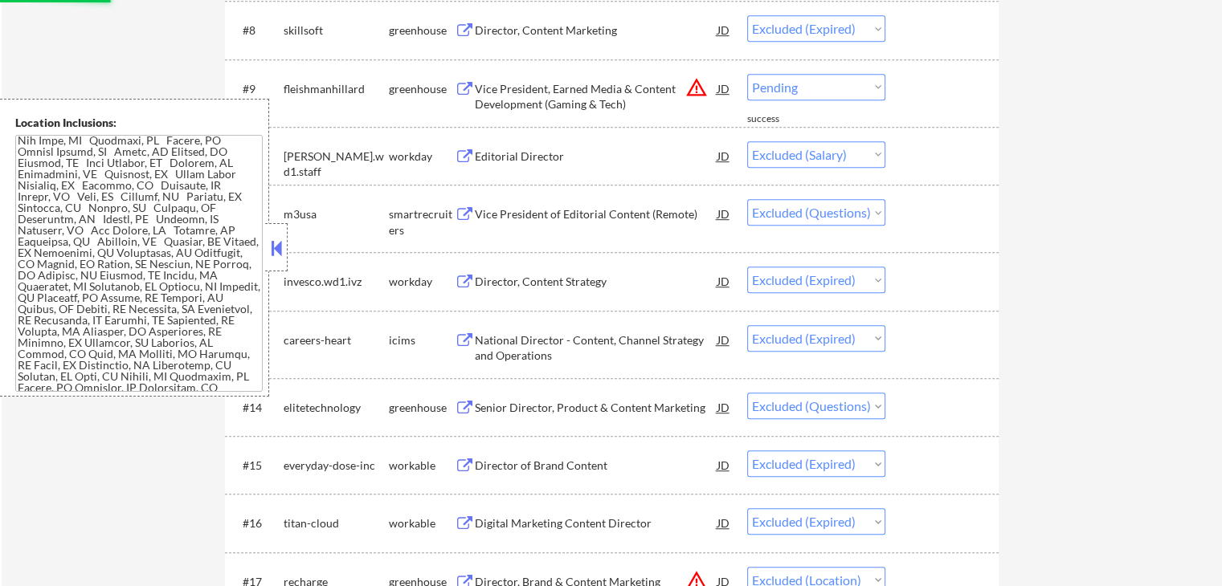
select select ""excluded__salary_""
select select ""excluded""
select select ""excluded__expired_""
select select ""excluded""
select select ""excluded__expired_""
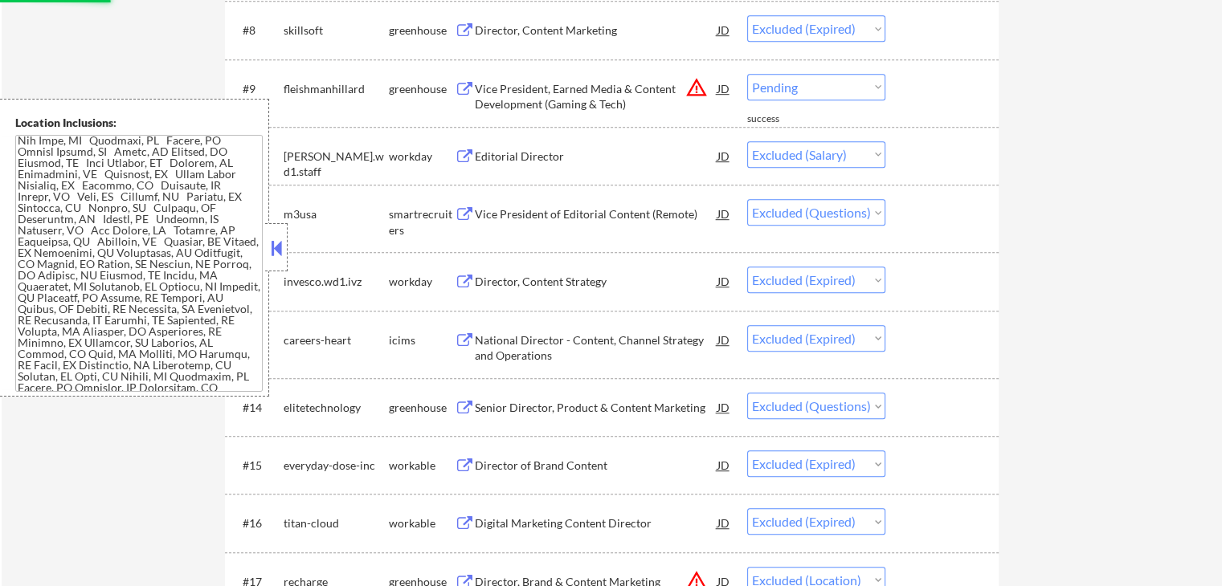
select select ""excluded__location_""
select select ""excluded""
select select ""excluded__expired_""
select select ""excluded__location_""
select select ""excluded__expired_""
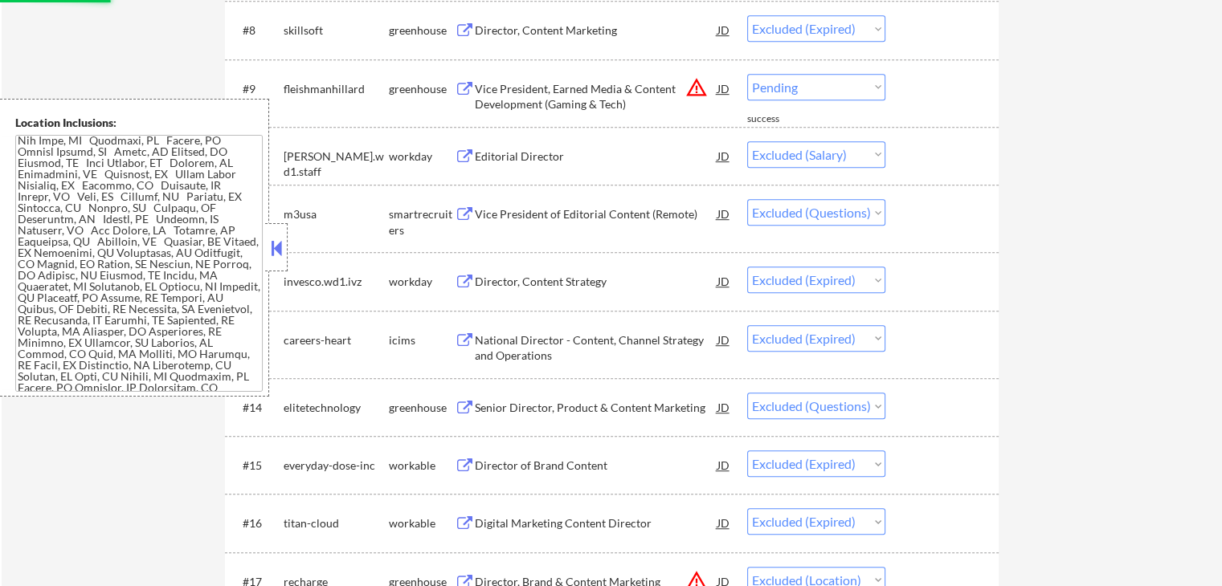
select select ""excluded__location_""
select select ""excluded__salary_""
select select ""excluded__expired_""
select select ""excluded__salary_""
select select ""excluded__bad_match_""
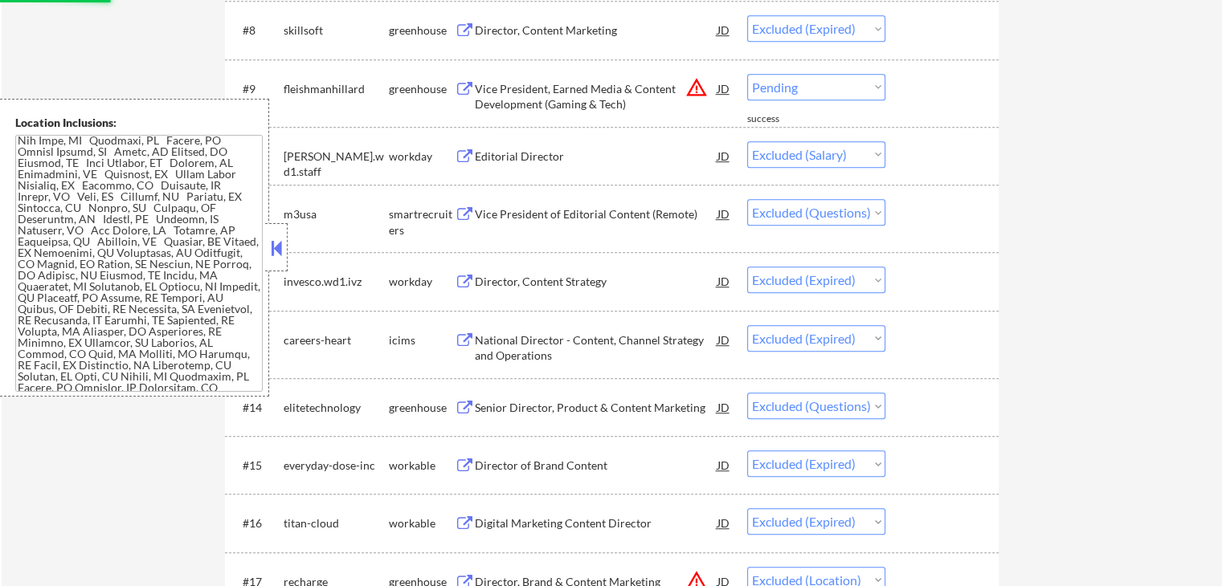
select select ""excluded__expired_""
select select ""excluded__bad_match_""
select select ""excluded""
select select ""excluded__salary_""
select select ""excluded__expired_""
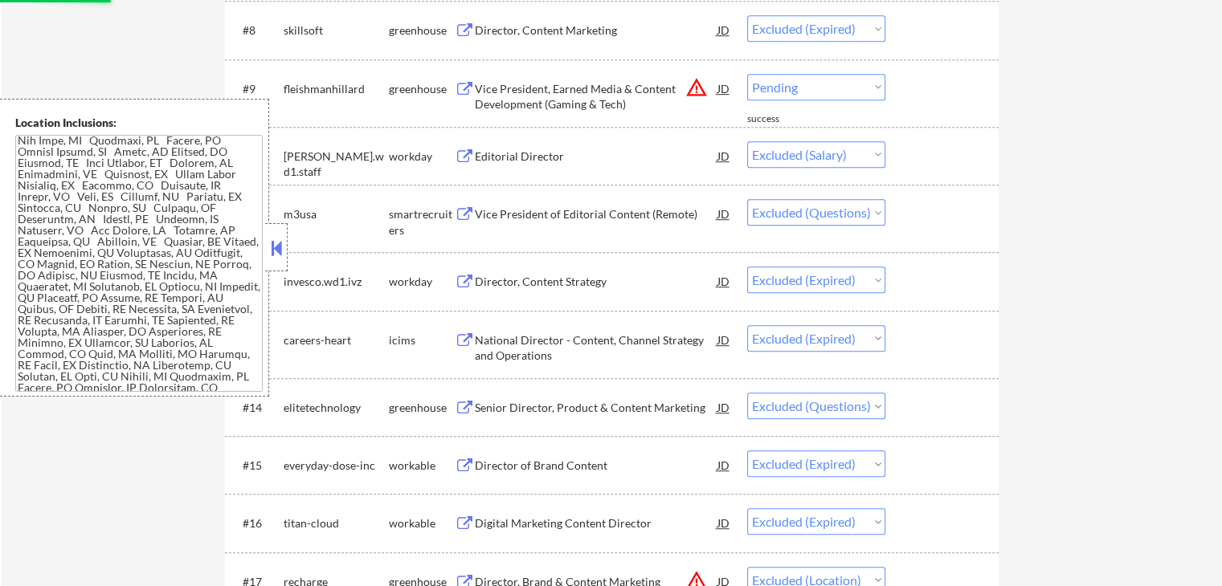
select select ""excluded__bad_match_""
select select ""excluded""
select select ""excluded__expired_""
select select ""excluded__other_""
select select ""excluded""
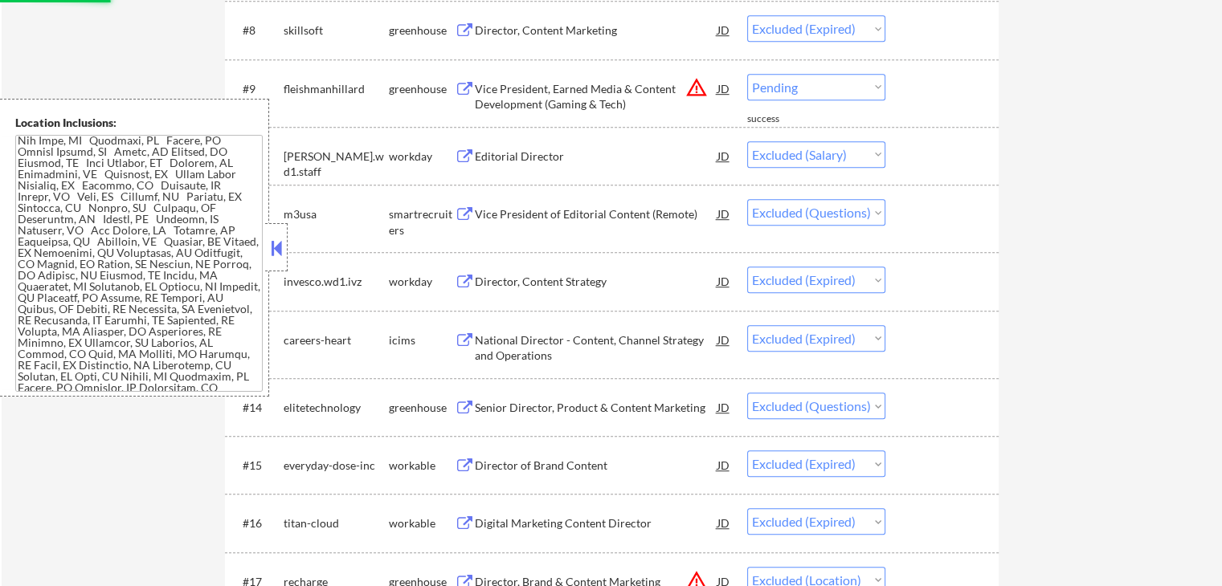
select select ""excluded__expired_""
select select ""excluded__bad_match_""
select select ""excluded__expired_""
select select ""excluded""
select select ""excluded__bad_match_""
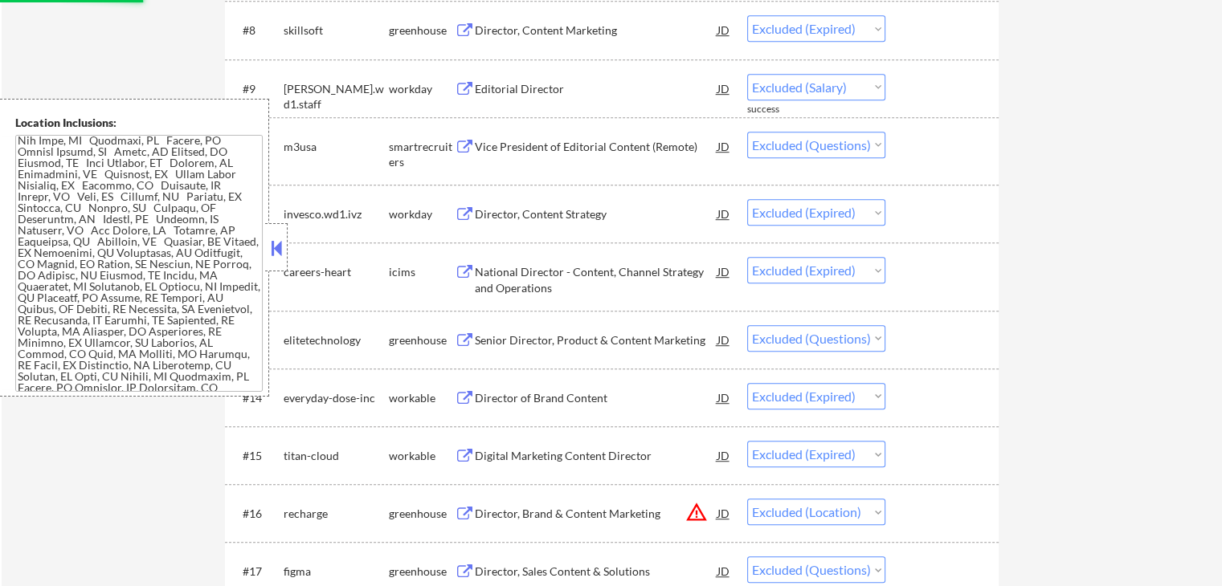
click at [852, 144] on select "Choose an option... Pending Applied Excluded (Questions) Excluded (Expired) Exc…" at bounding box center [816, 145] width 138 height 27
click at [747, 132] on select "Choose an option... Pending Applied Excluded (Questions) Excluded (Expired) Exc…" at bounding box center [816, 145] width 138 height 27
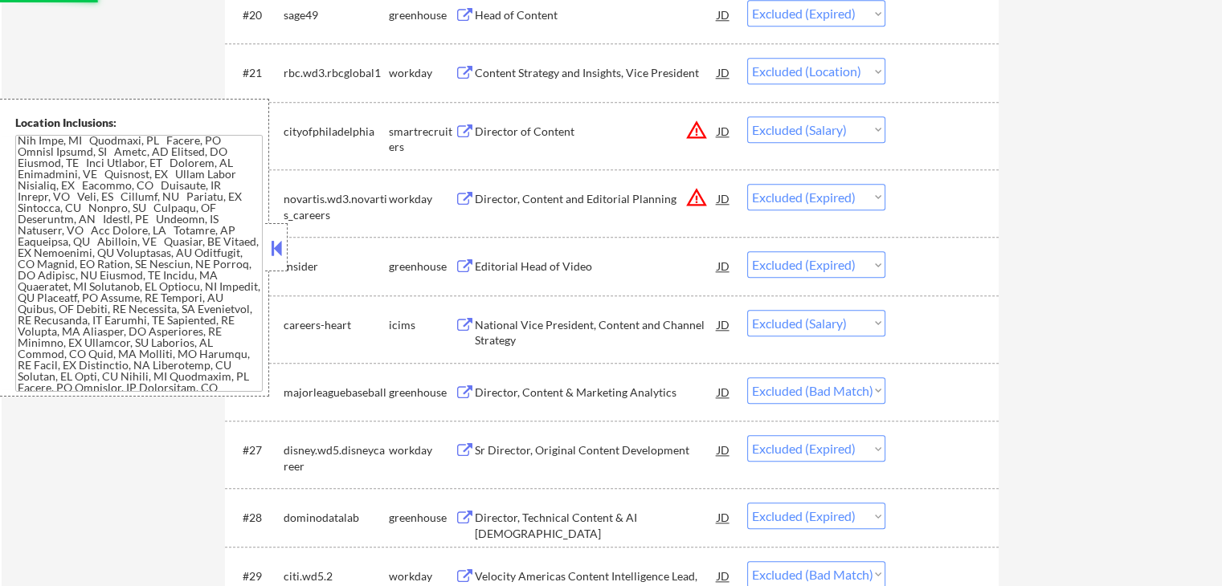
select select ""excluded__expired_""
select select ""excluded""
select select ""excluded__expired_""
select select ""excluded__location_""
select select ""excluded""
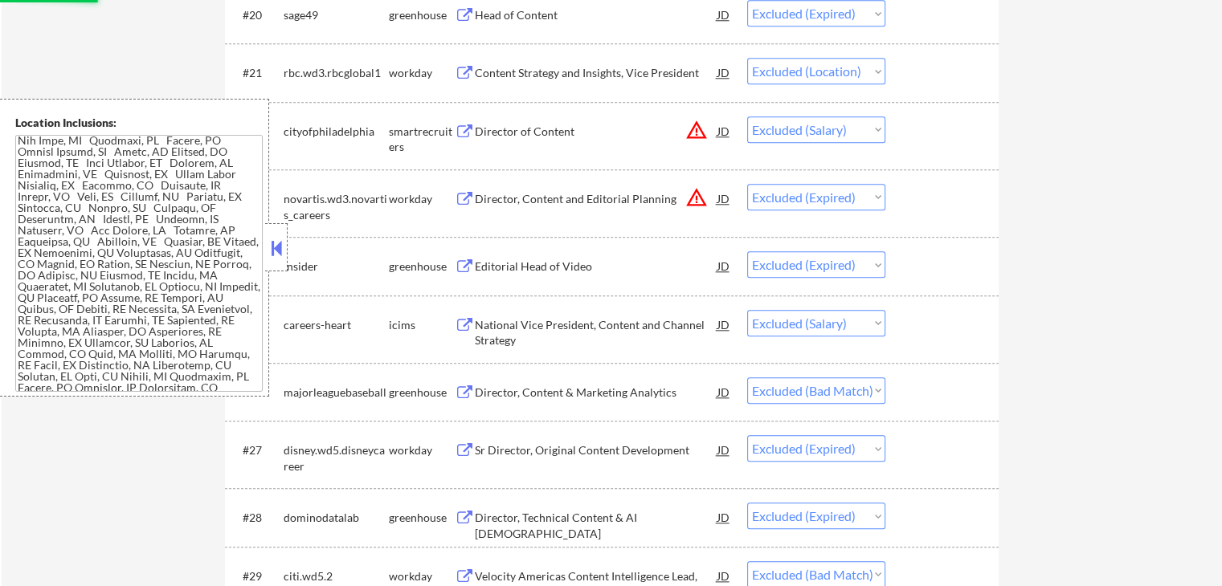
select select ""excluded__expired_""
select select ""excluded__location_""
select select ""excluded__expired_""
select select ""excluded__location_""
select select ""excluded__salary_""
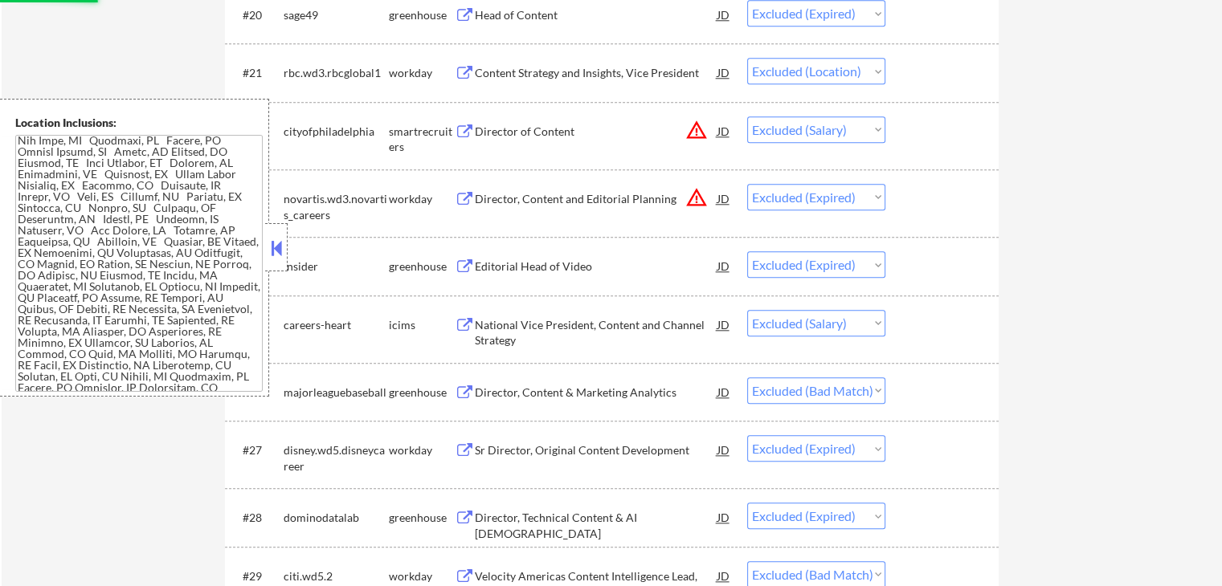
select select ""excluded__expired_""
select select ""excluded__salary_""
select select ""excluded__bad_match_""
select select ""excluded__expired_""
select select ""excluded__bad_match_""
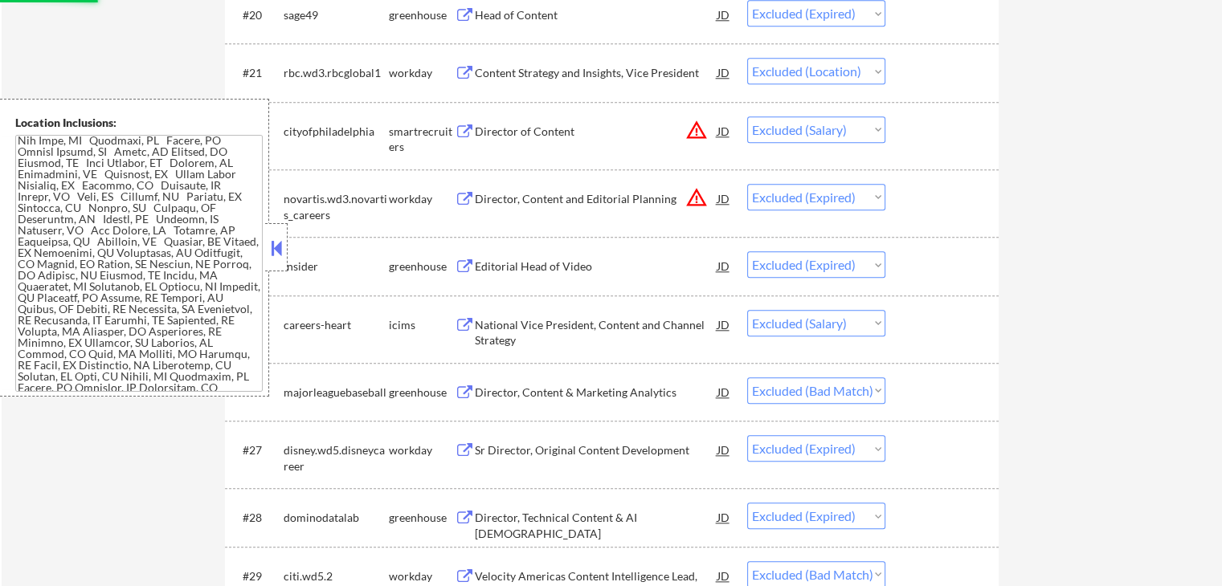
select select ""excluded""
select select ""excluded__salary_""
select select ""excluded__expired_""
select select ""excluded__bad_match_""
select select ""excluded""
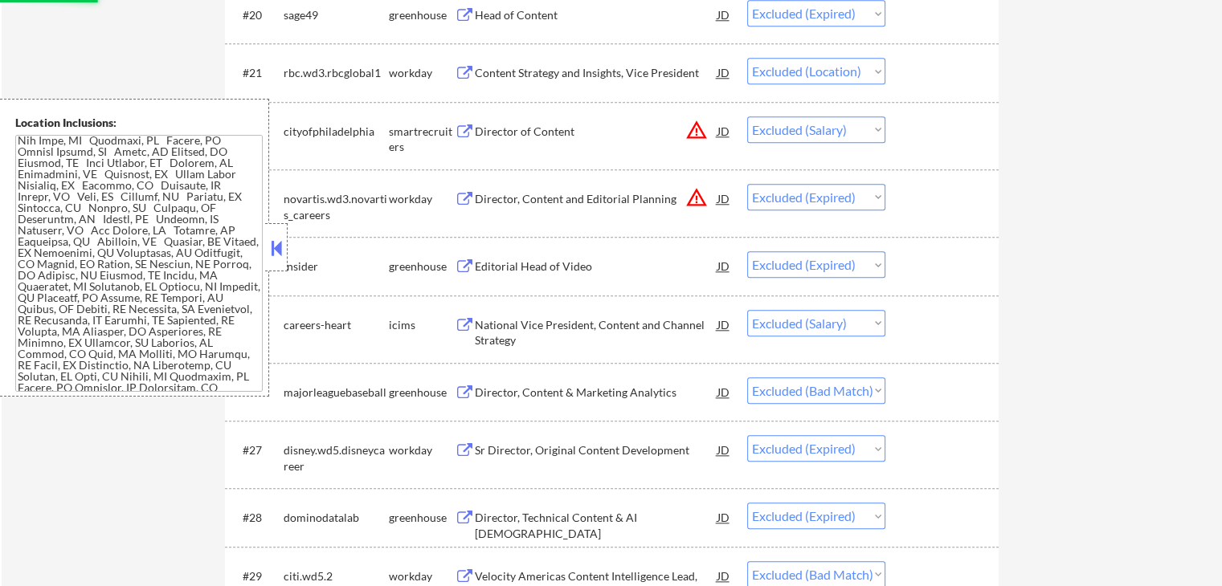
select select ""excluded__expired_""
select select ""excluded__other_""
select select ""excluded""
select select ""excluded__expired_""
select select ""excluded__bad_match_""
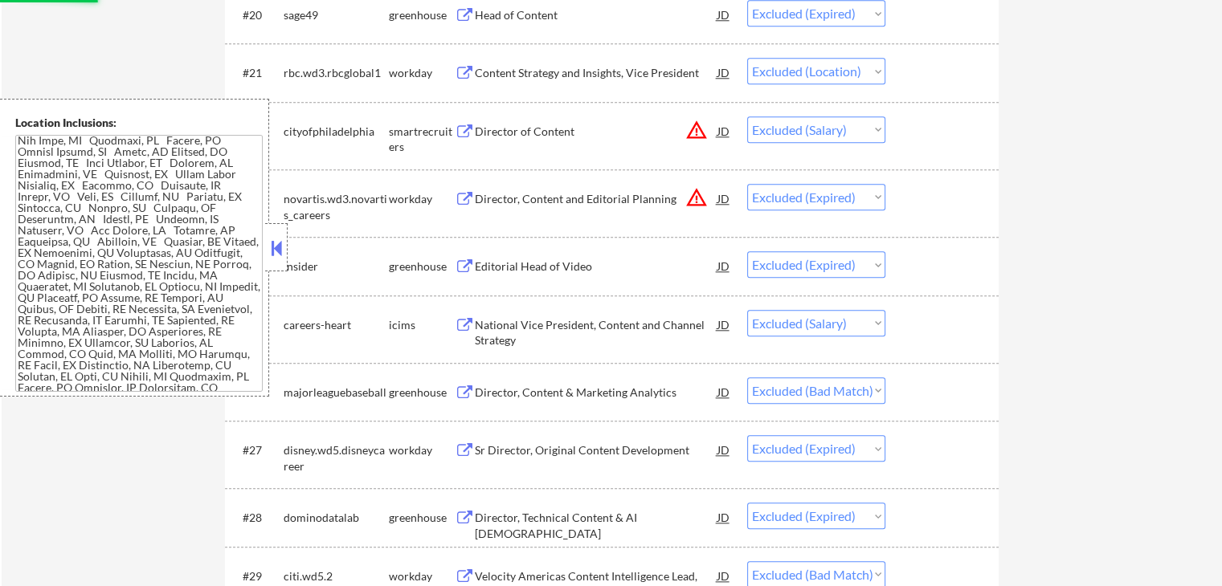
select select ""excluded__expired_""
select select ""excluded""
select select ""excluded__bad_match_""
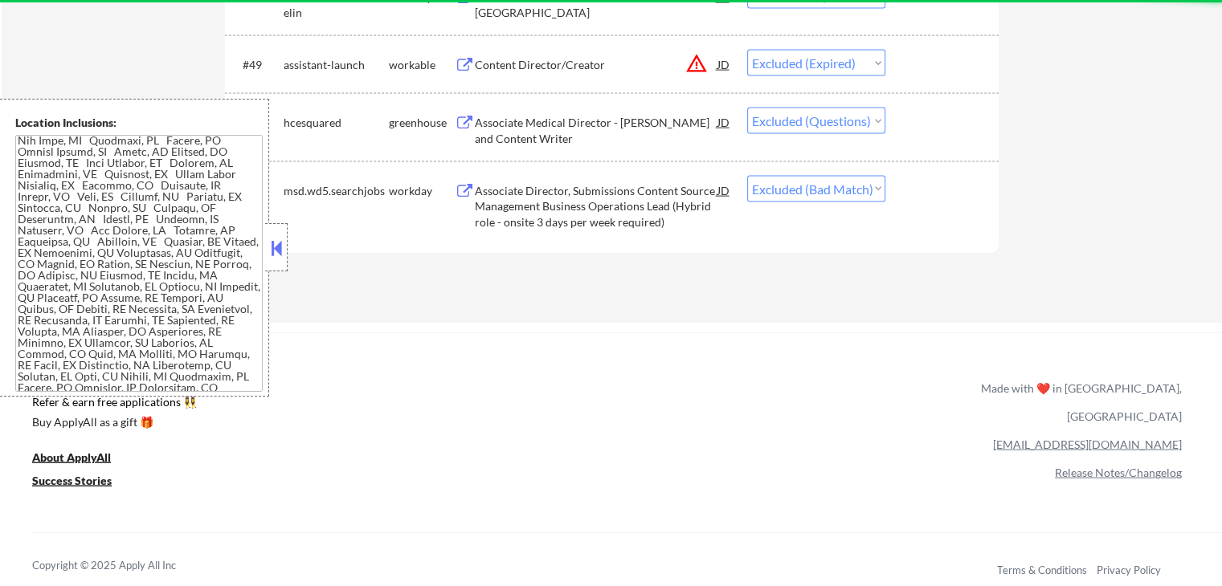
scroll to position [3294, 0]
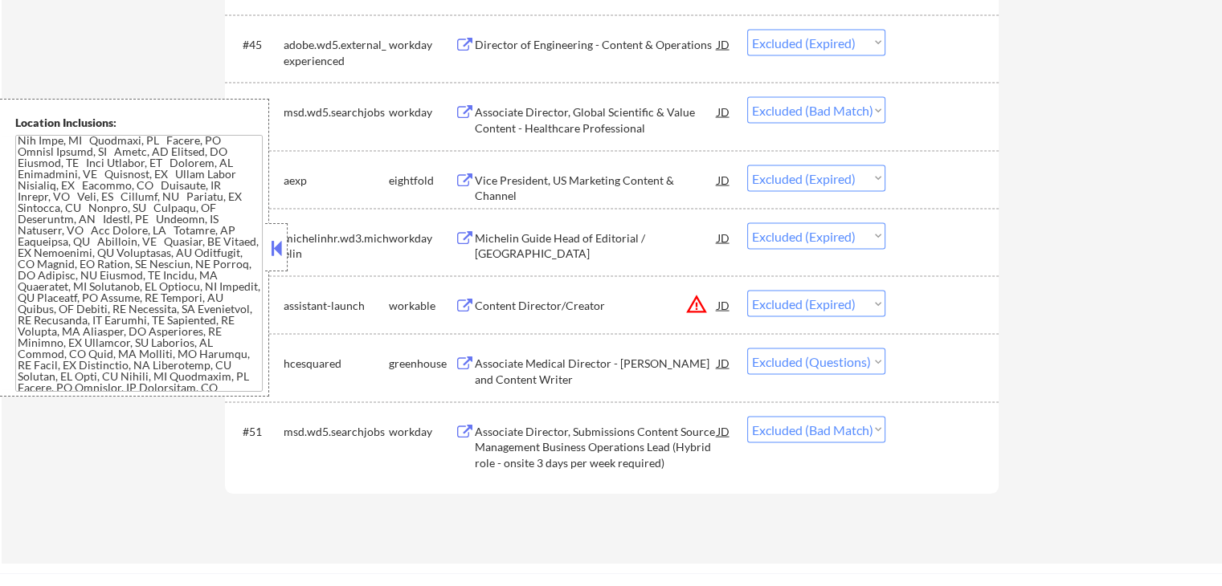
click at [837, 367] on select "Choose an option... Pending Applied Excluded (Questions) Excluded (Expired) Exc…" at bounding box center [816, 362] width 138 height 27
click at [747, 349] on select "Choose an option... Pending Applied Excluded (Questions) Excluded (Expired) Exc…" at bounding box center [816, 362] width 138 height 27
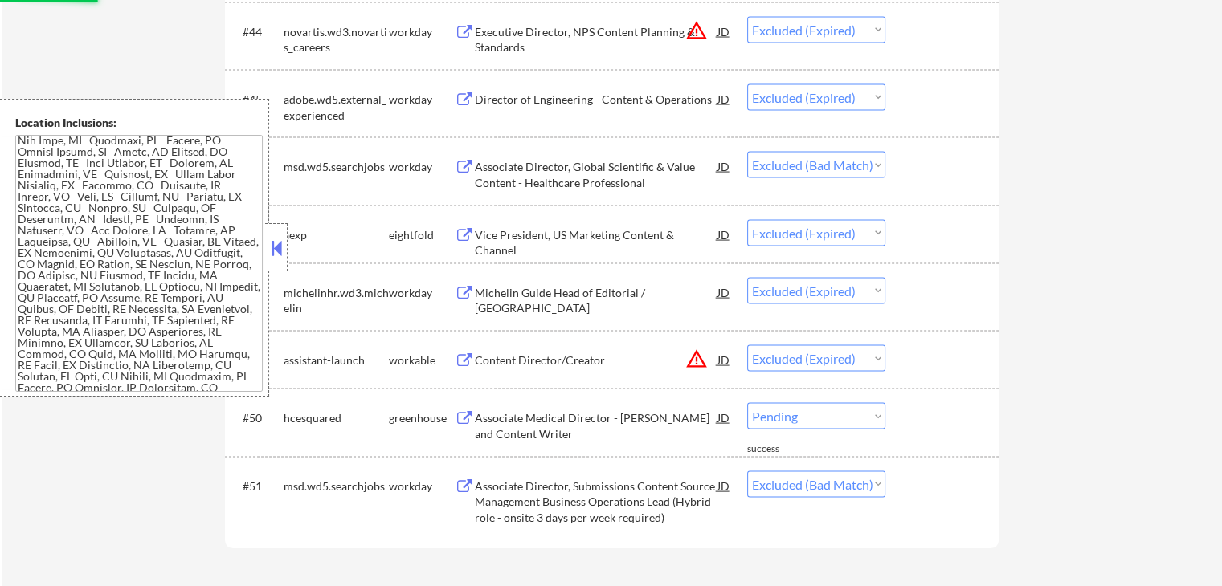
select select ""excluded__bad_match_""
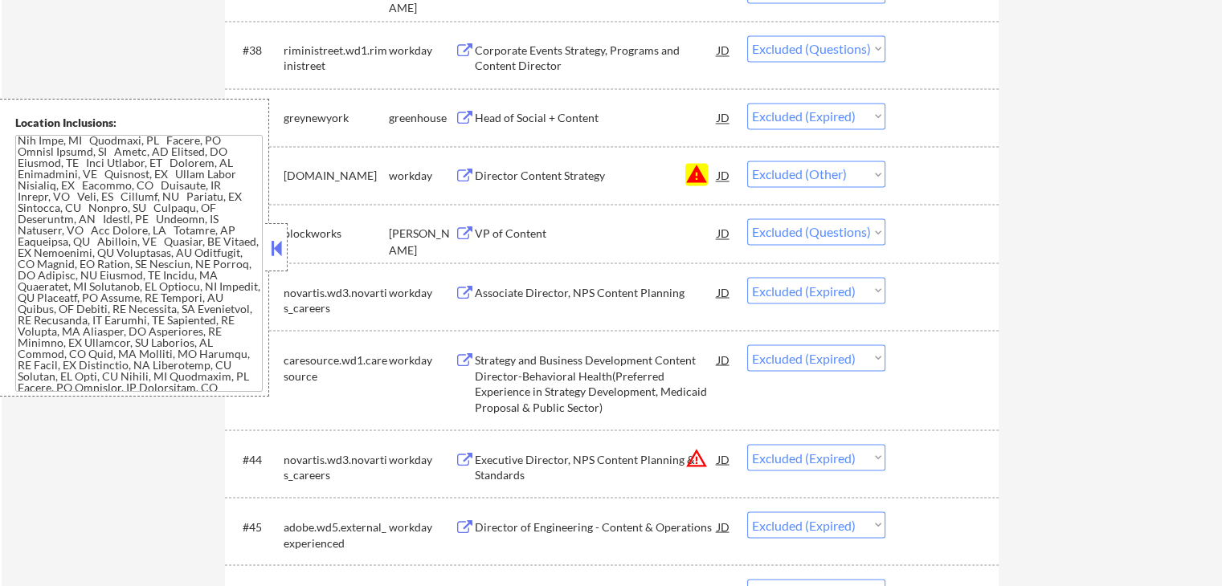
scroll to position [2731, 0]
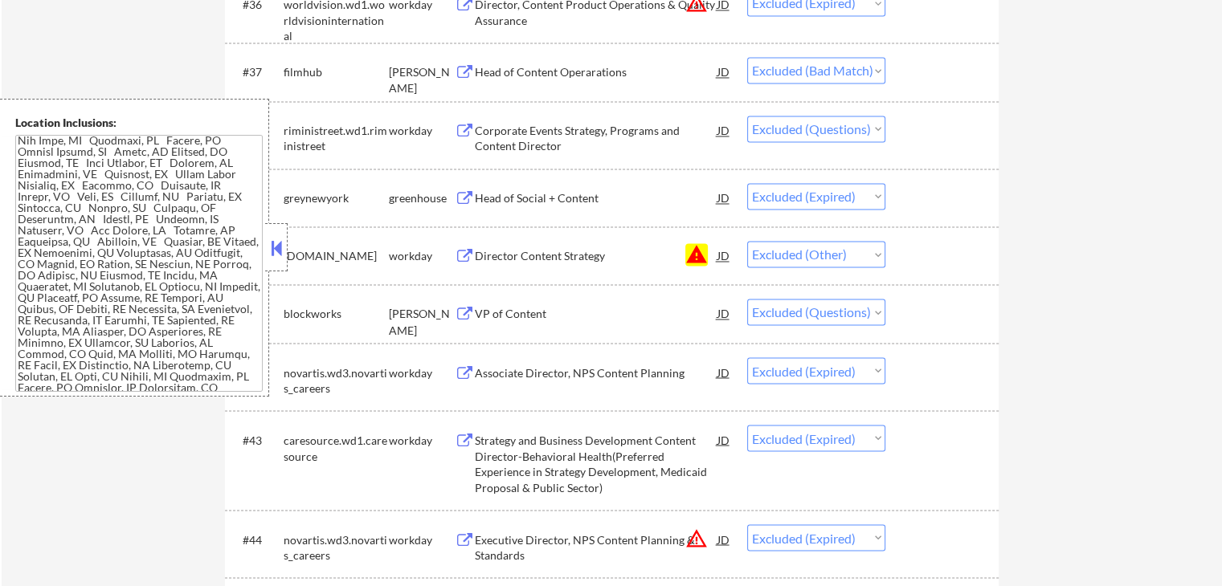
click at [852, 304] on select "Choose an option... Pending Applied Excluded (Questions) Excluded (Expired) Exc…" at bounding box center [816, 312] width 138 height 27
click at [747, 299] on select "Choose an option... Pending Applied Excluded (Questions) Excluded (Expired) Exc…" at bounding box center [816, 312] width 138 height 27
select select ""excluded__expired_""
select select ""excluded__bad_match_""
select select ""excluded__expired_""
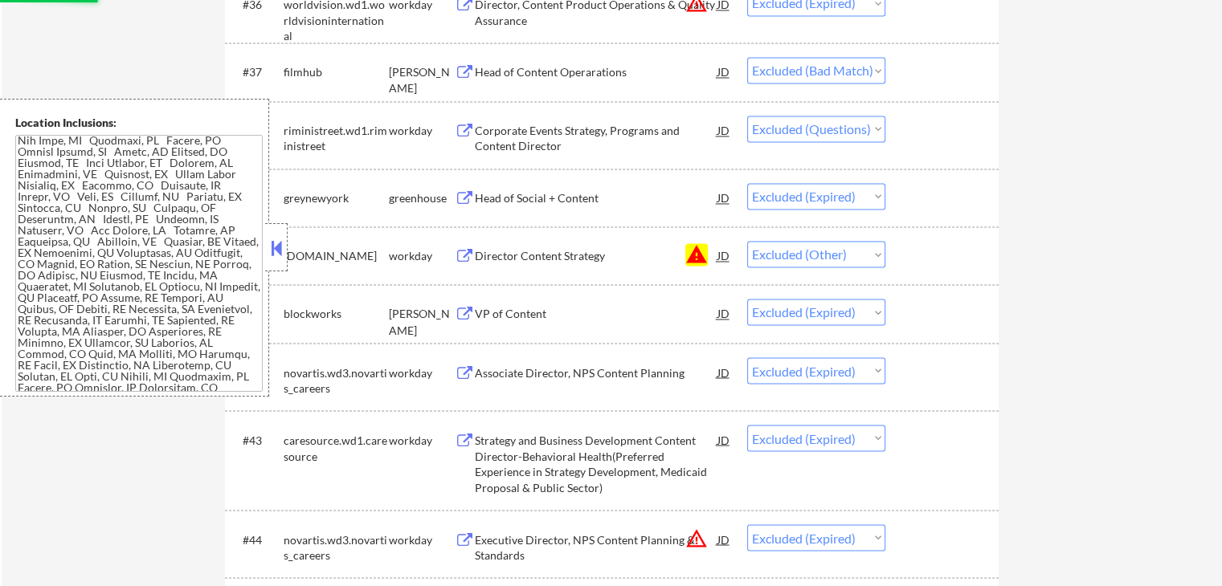
select select ""excluded__bad_match_""
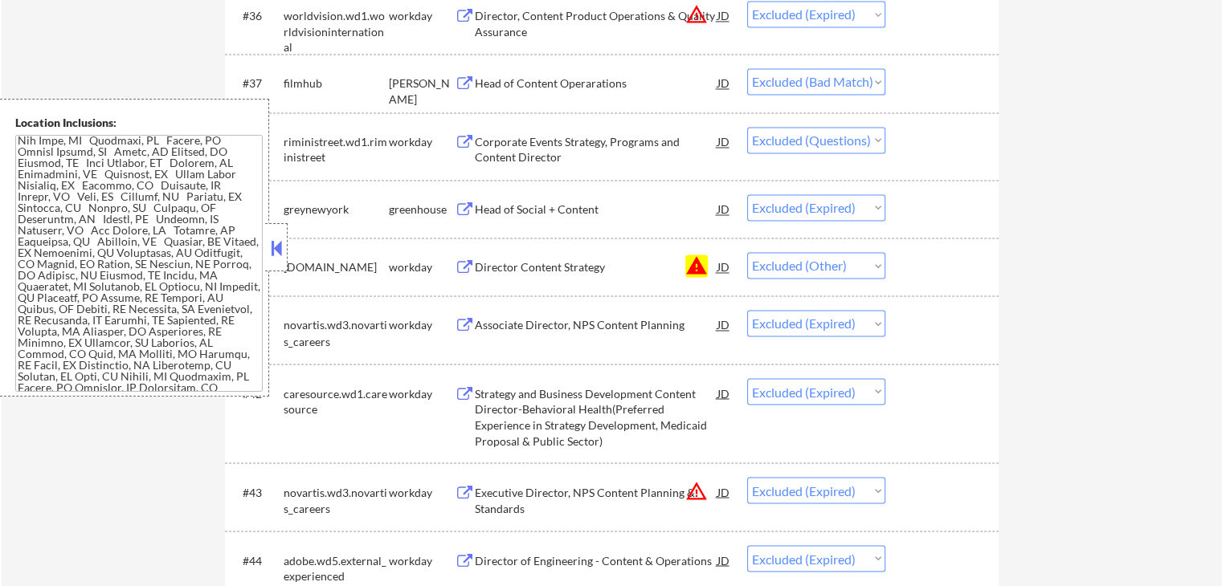
scroll to position [2651, 0]
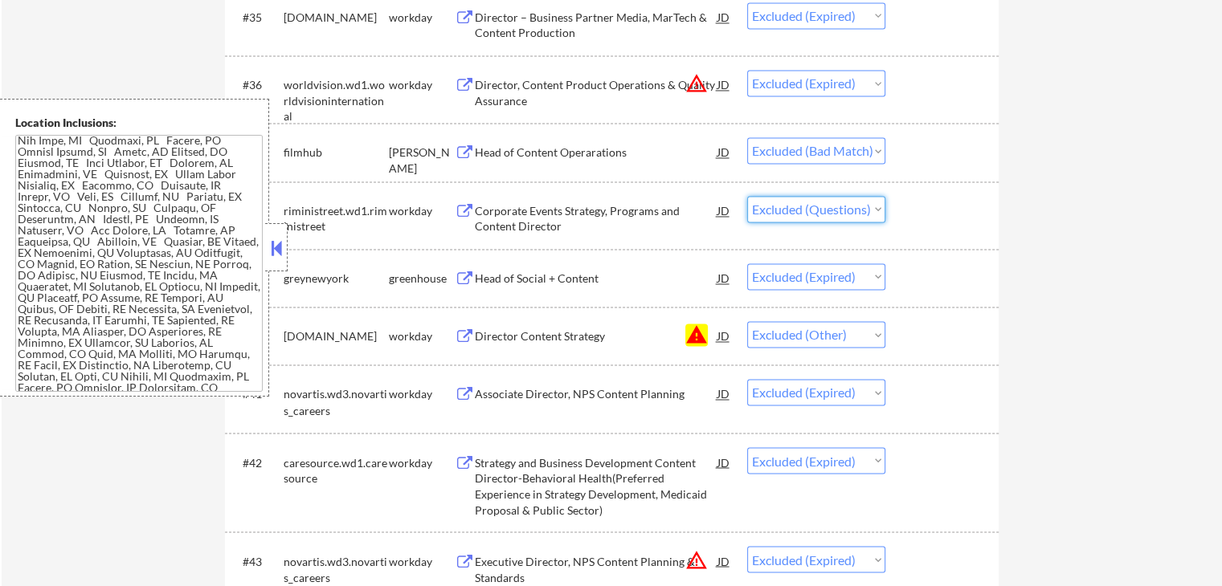
click at [823, 207] on select "Choose an option... Pending Applied Excluded (Questions) Excluded (Expired) Exc…" at bounding box center [816, 209] width 138 height 27
click at [747, 196] on select "Choose an option... Pending Applied Excluded (Questions) Excluded (Expired) Exc…" at bounding box center [816, 209] width 138 height 27
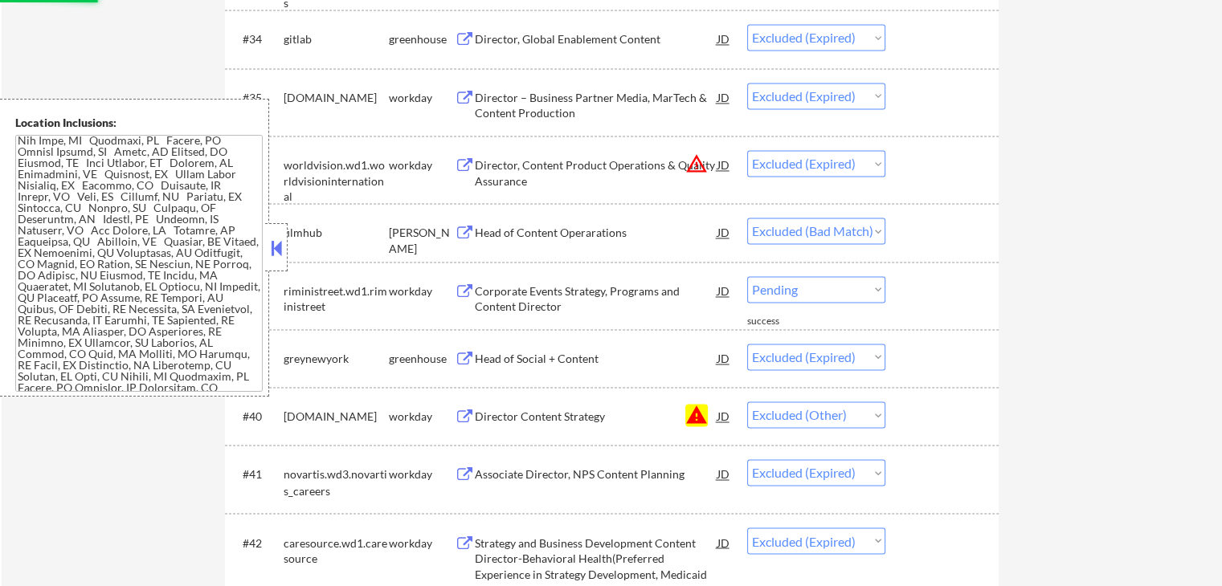
scroll to position [2490, 0]
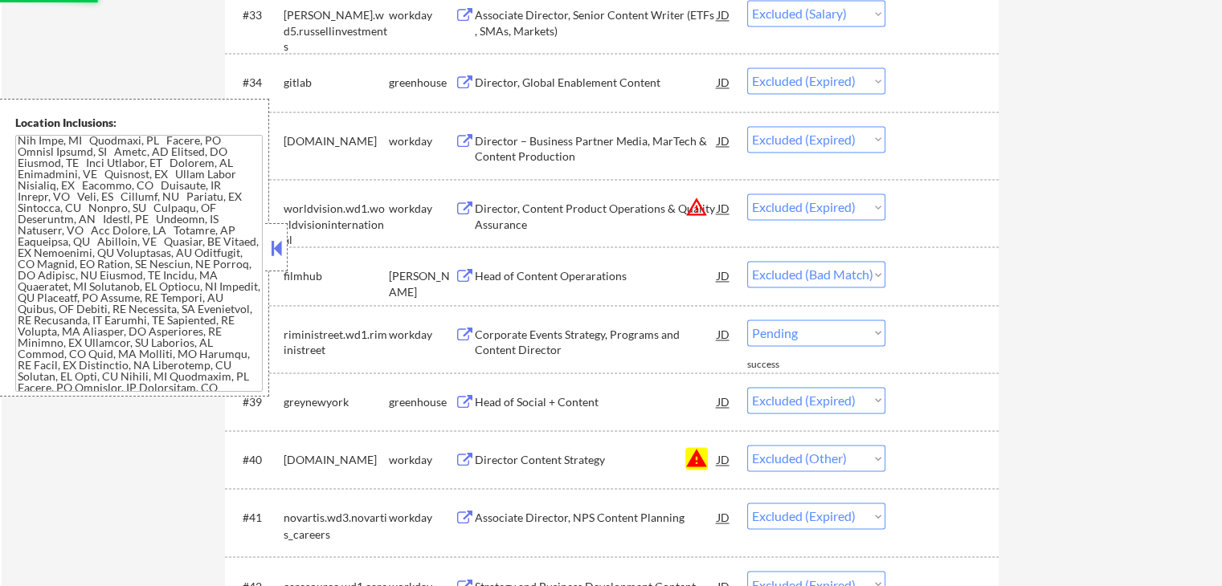
select select ""excluded__expired_""
select select ""excluded__other_""
select select ""excluded__expired_""
select select ""excluded__bad_match_""
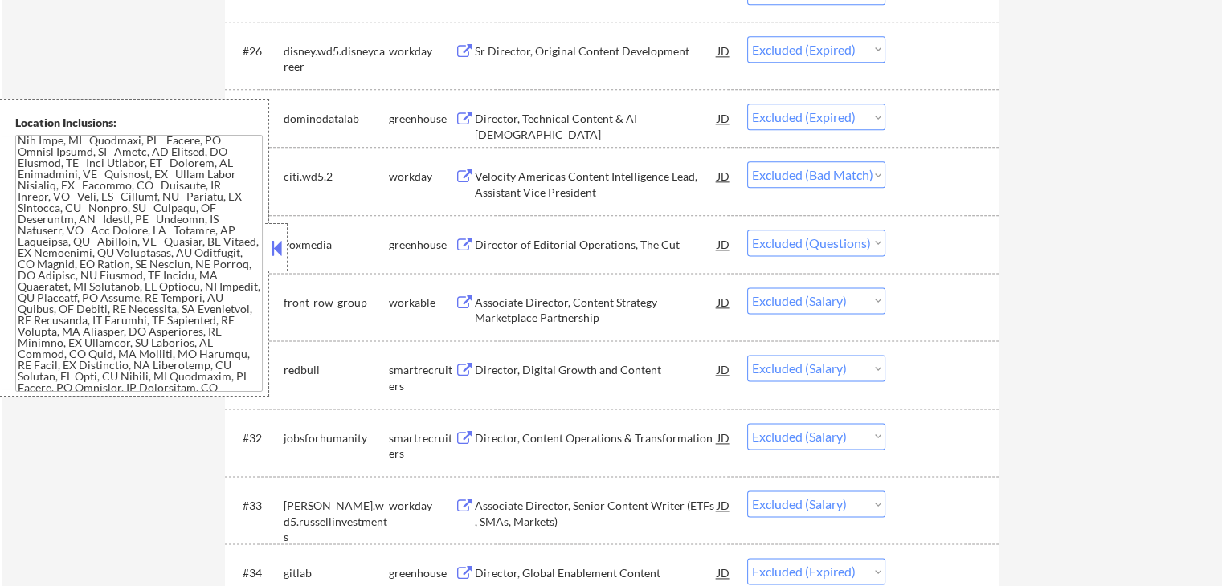
scroll to position [2008, 0]
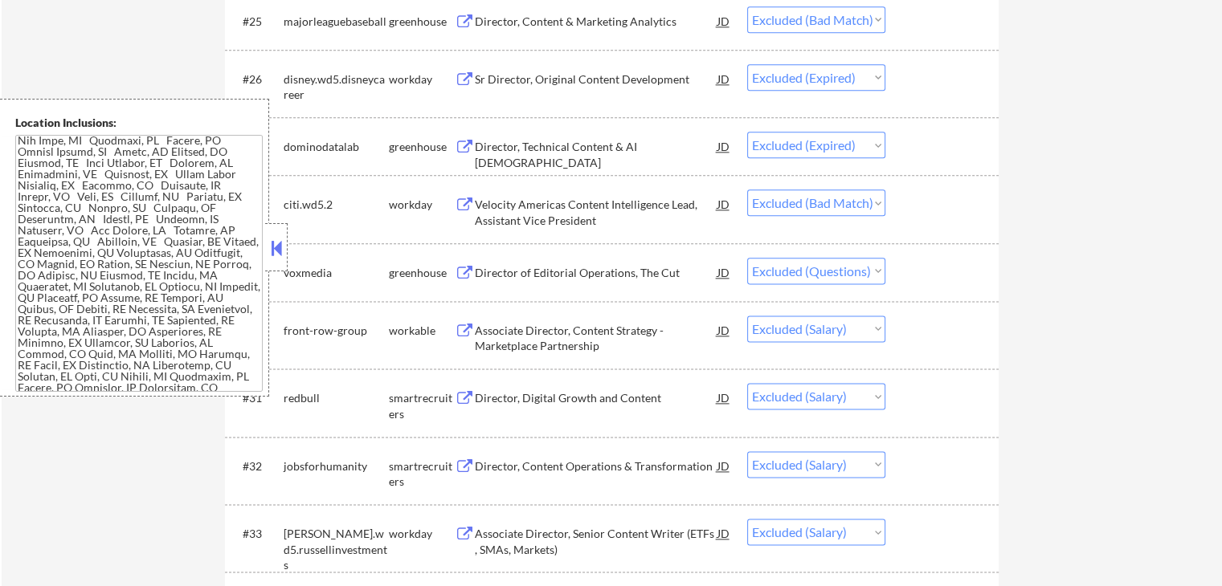
click at [844, 262] on select "Choose an option... Pending Applied Excluded (Questions) Excluded (Expired) Exc…" at bounding box center [816, 271] width 138 height 27
click at [747, 258] on select "Choose an option... Pending Applied Excluded (Questions) Excluded (Expired) Exc…" at bounding box center [816, 271] width 138 height 27
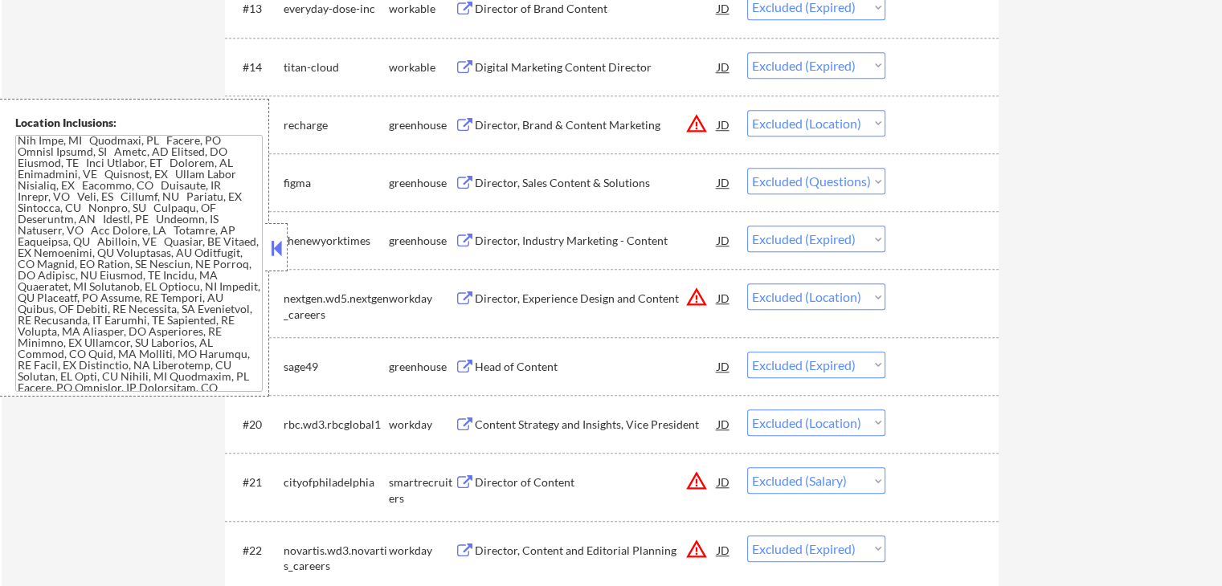
scroll to position [1285, 0]
click at [804, 181] on select "Choose an option... Pending Applied Excluded (Questions) Excluded (Expired) Exc…" at bounding box center [816, 181] width 138 height 27
click at [747, 168] on select "Choose an option... Pending Applied Excluded (Questions) Excluded (Expired) Exc…" at bounding box center [816, 181] width 138 height 27
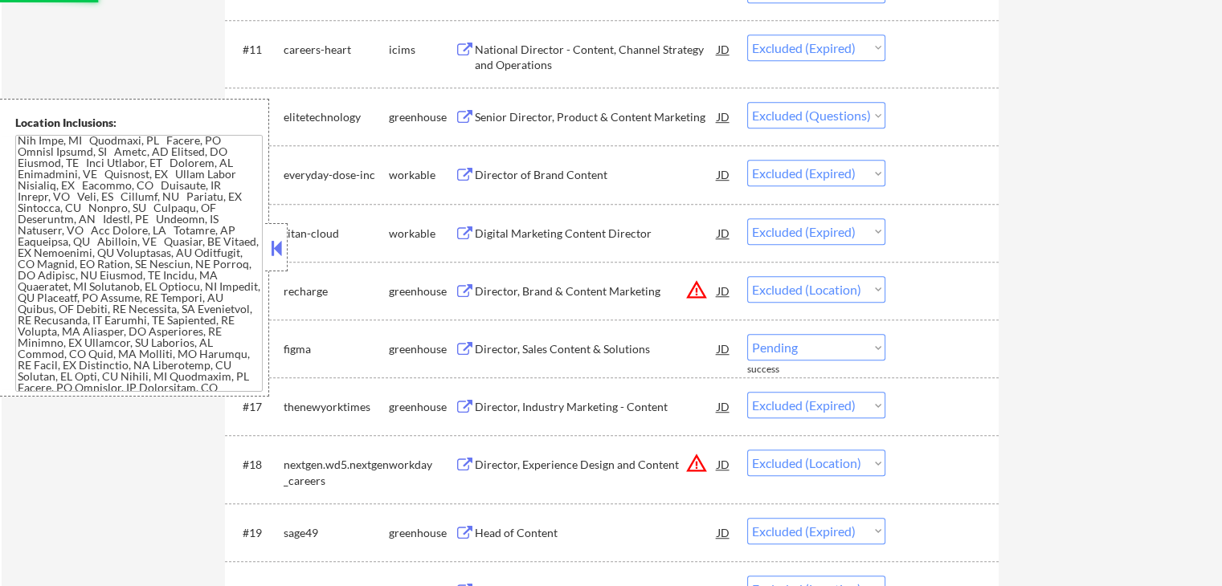
scroll to position [1044, 0]
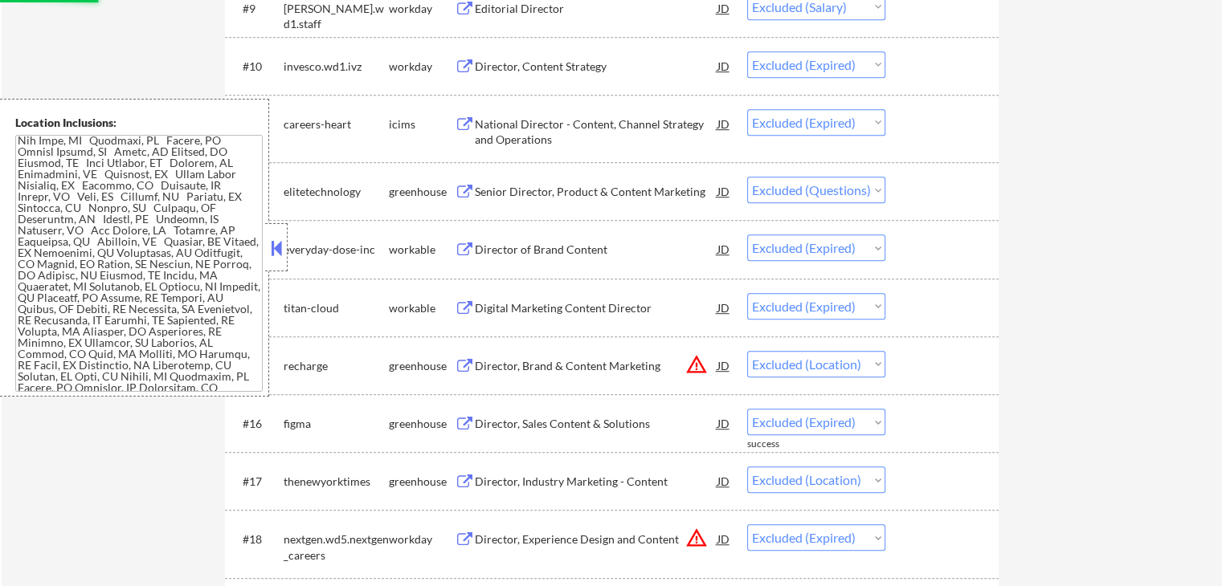
click at [823, 189] on select "Choose an option... Pending Applied Excluded (Questions) Excluded (Expired) Exc…" at bounding box center [816, 190] width 138 height 27
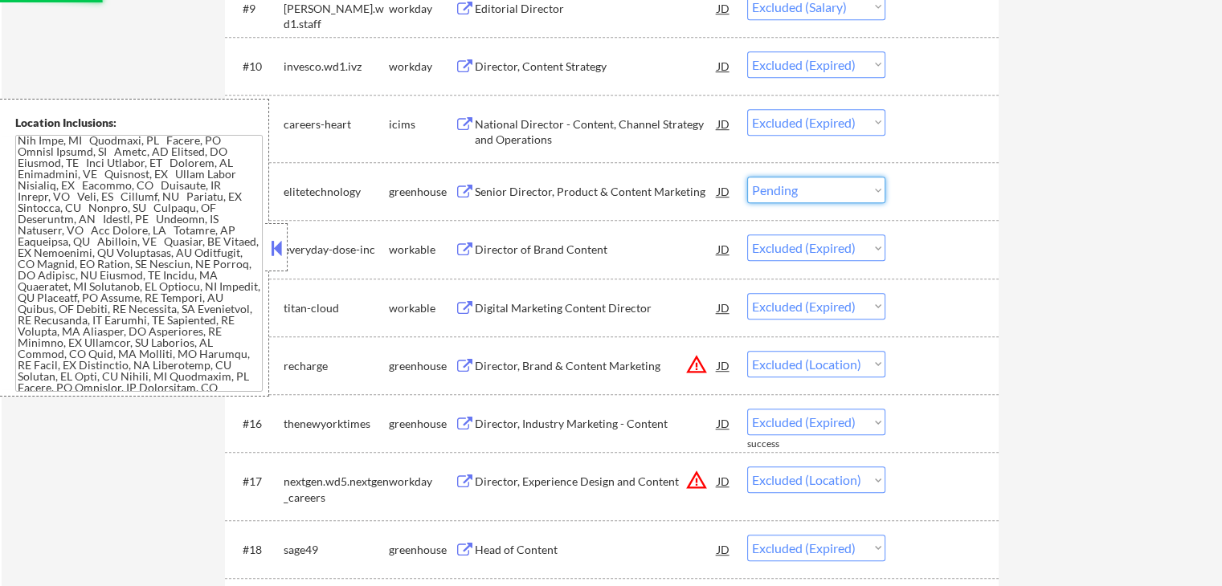
click at [747, 177] on select "Choose an option... Pending Applied Excluded (Questions) Excluded (Expired) Exc…" at bounding box center [816, 190] width 138 height 27
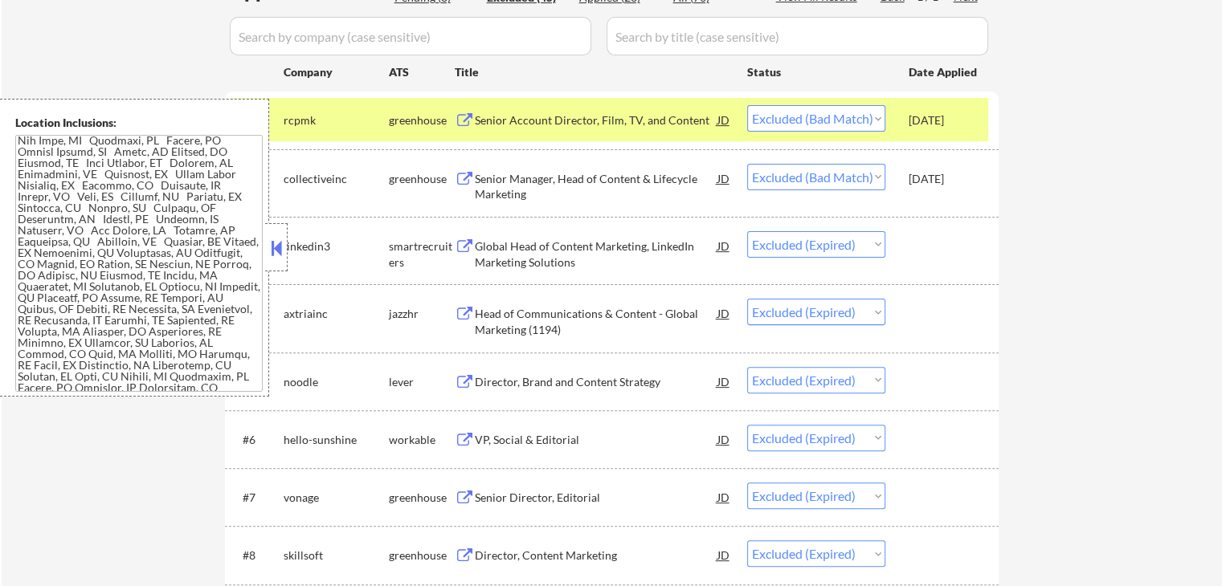
scroll to position [402, 0]
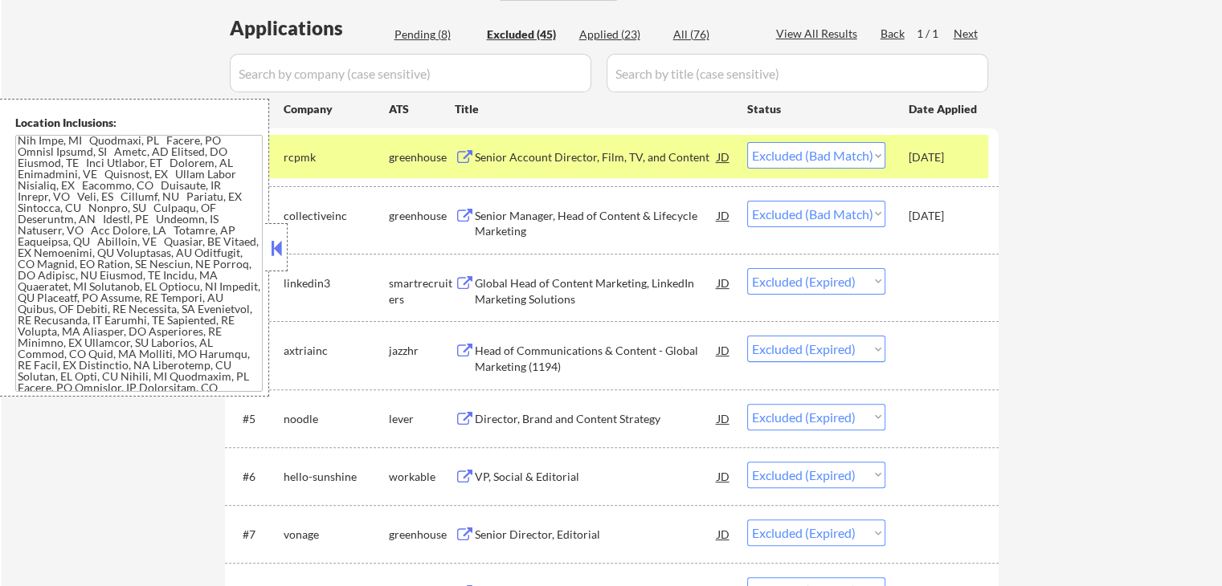
click at [568, 216] on div "Senior Manager, Head of Content & Lifecycle Marketing" at bounding box center [596, 223] width 243 height 31
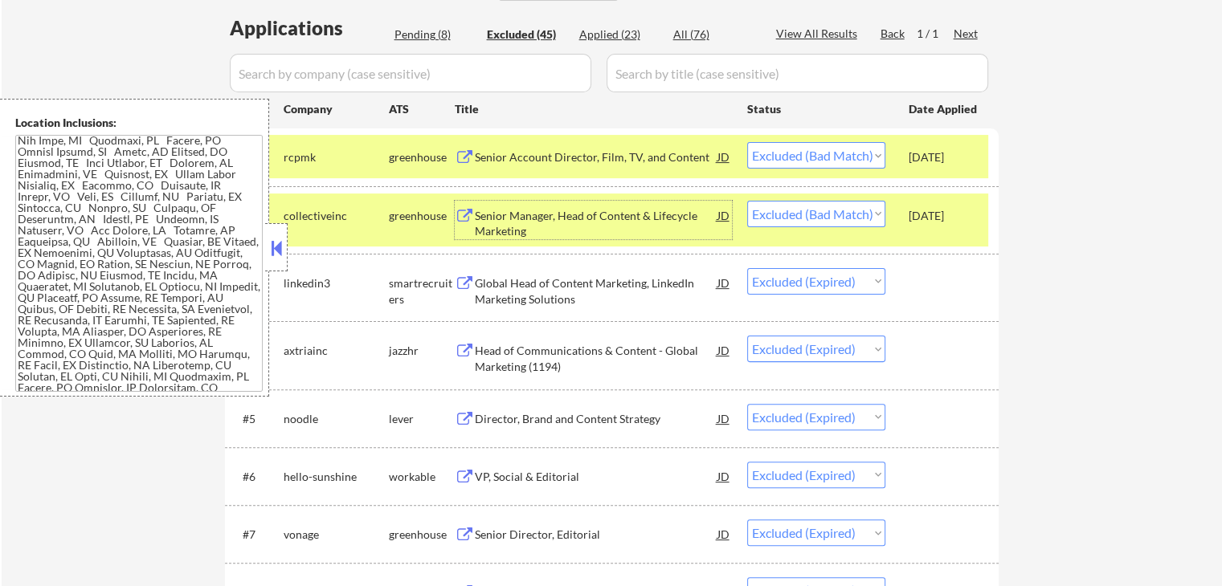
click at [524, 214] on div "Senior Manager, Head of Content & Lifecycle Marketing" at bounding box center [596, 223] width 243 height 31
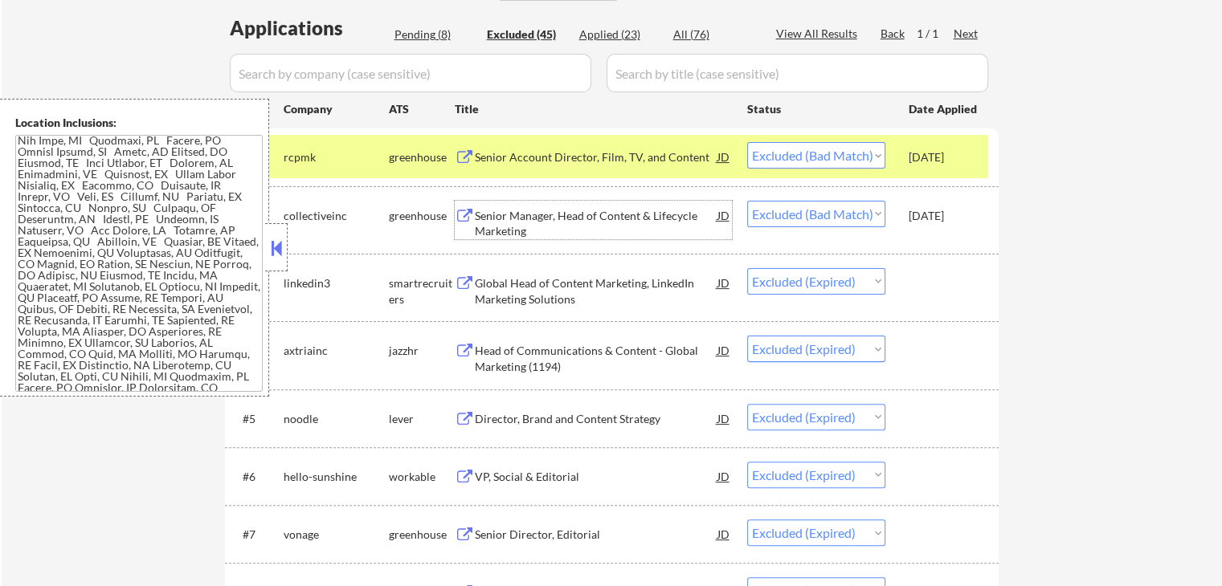
click at [806, 216] on select "Choose an option... Pending Applied Excluded (Questions) Excluded (Expired) Exc…" at bounding box center [816, 214] width 138 height 27
click at [747, 201] on select "Choose an option... Pending Applied Excluded (Questions) Excluded (Expired) Exc…" at bounding box center [816, 214] width 138 height 27
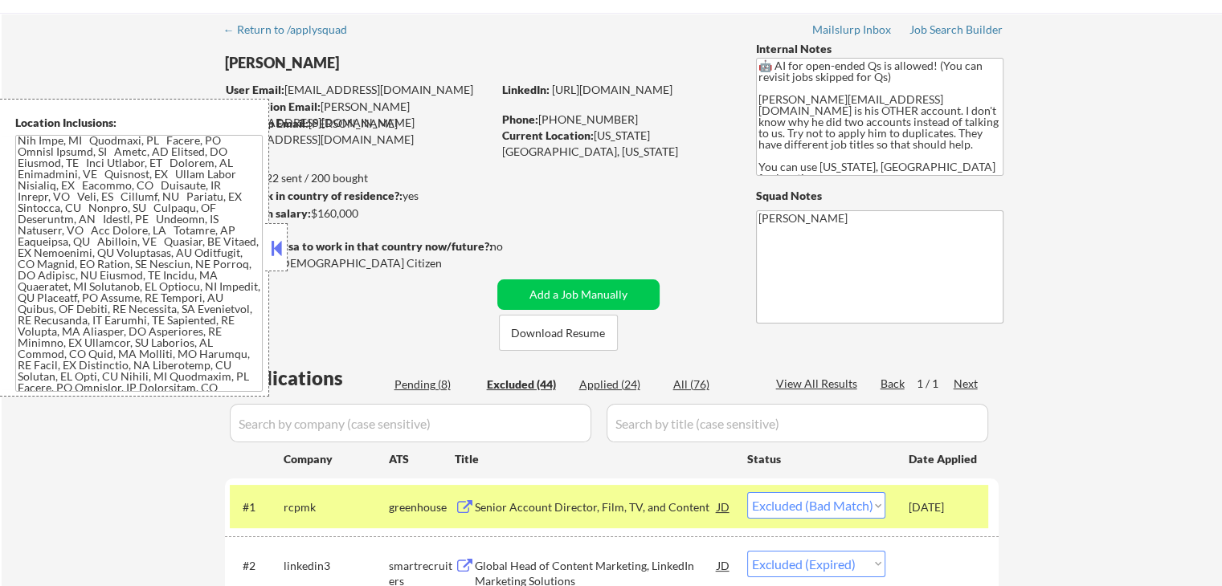
scroll to position [42, 0]
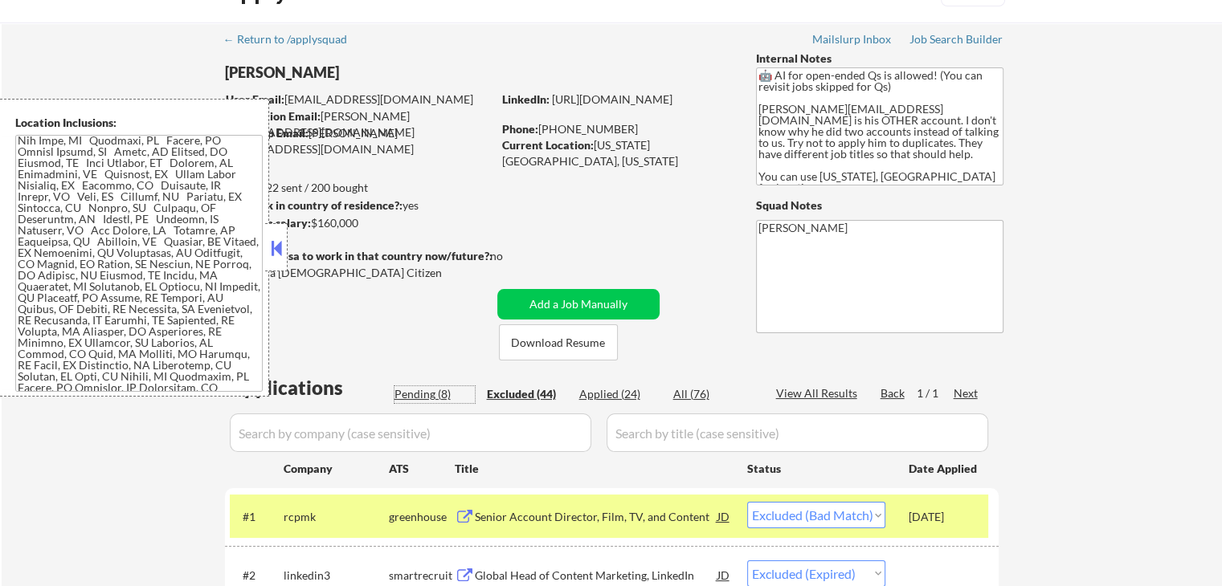
click at [436, 399] on div "Pending (8)" at bounding box center [434, 394] width 80 height 16
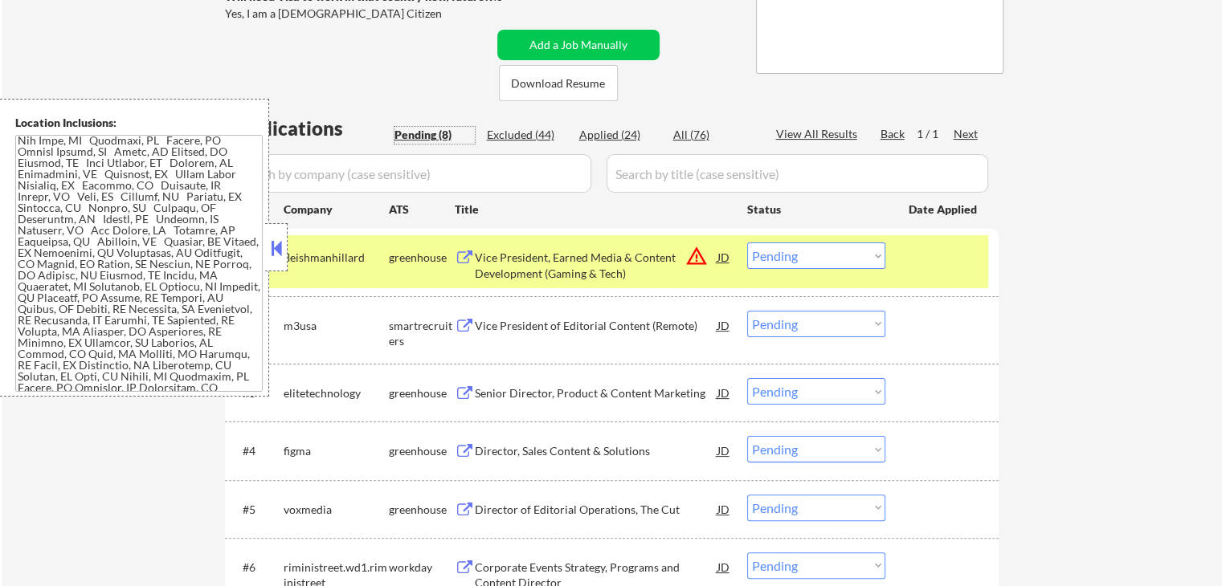
scroll to position [363, 0]
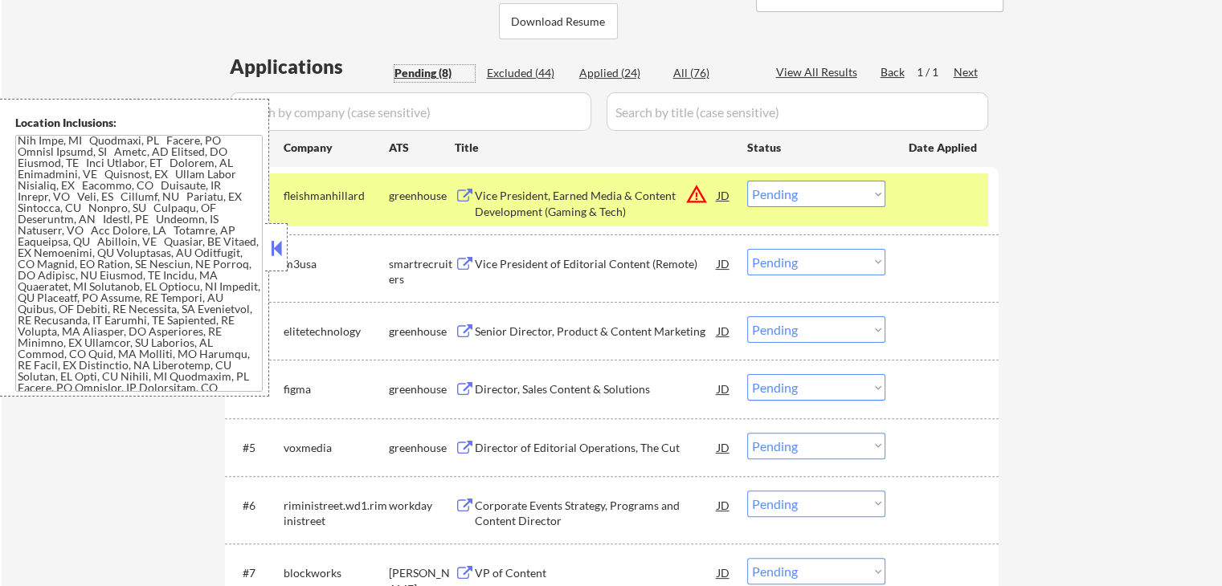
click at [578, 206] on div "Vice President, Earned Media & Content Development (Gaming & Tech)" at bounding box center [596, 203] width 243 height 31
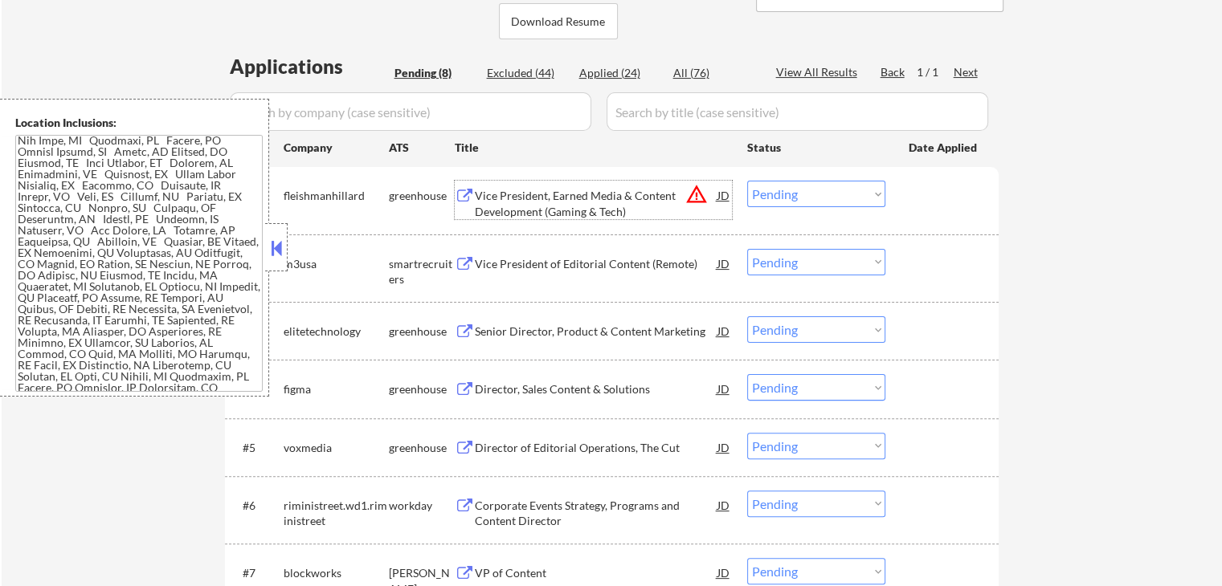
scroll to position [443, 0]
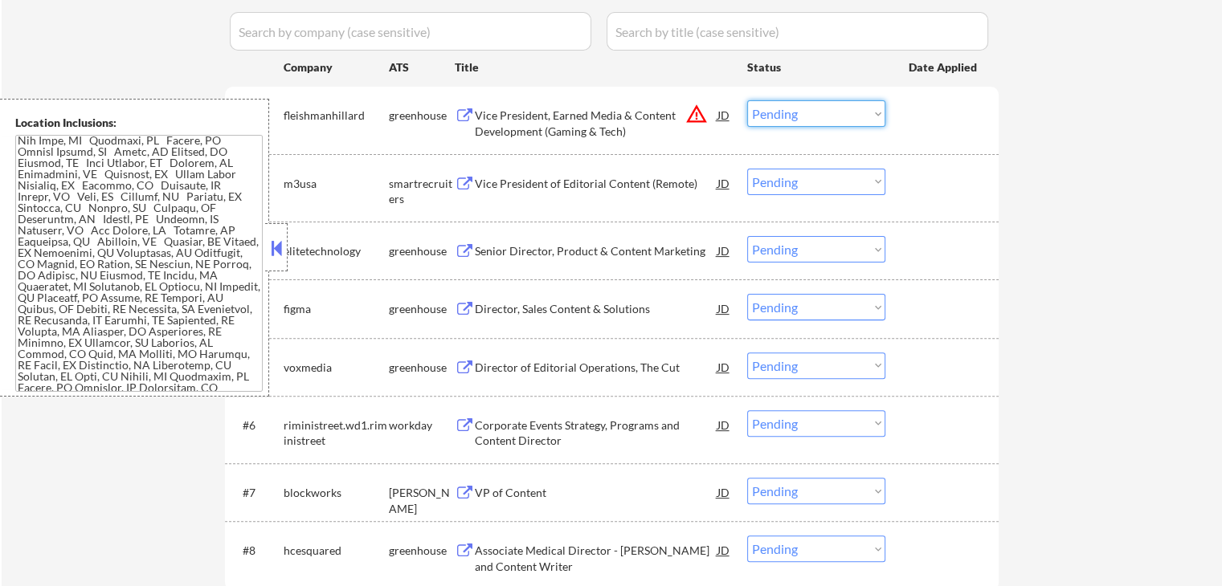
click at [787, 118] on select "Choose an option... Pending Applied Excluded (Questions) Excluded (Expired) Exc…" at bounding box center [816, 113] width 138 height 27
click at [747, 100] on select "Choose an option... Pending Applied Excluded (Questions) Excluded (Expired) Exc…" at bounding box center [816, 113] width 138 height 27
click at [511, 176] on div "Vice President of Editorial Content (Remote)" at bounding box center [596, 184] width 243 height 16
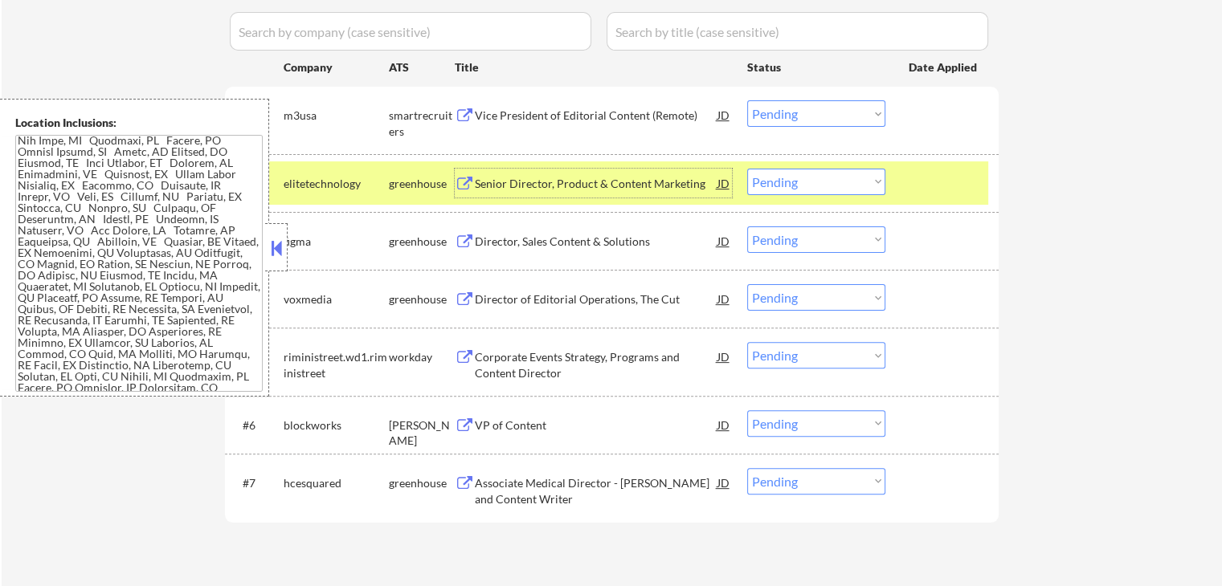
click at [511, 185] on div "Senior Director, Product & Content Marketing" at bounding box center [596, 184] width 243 height 16
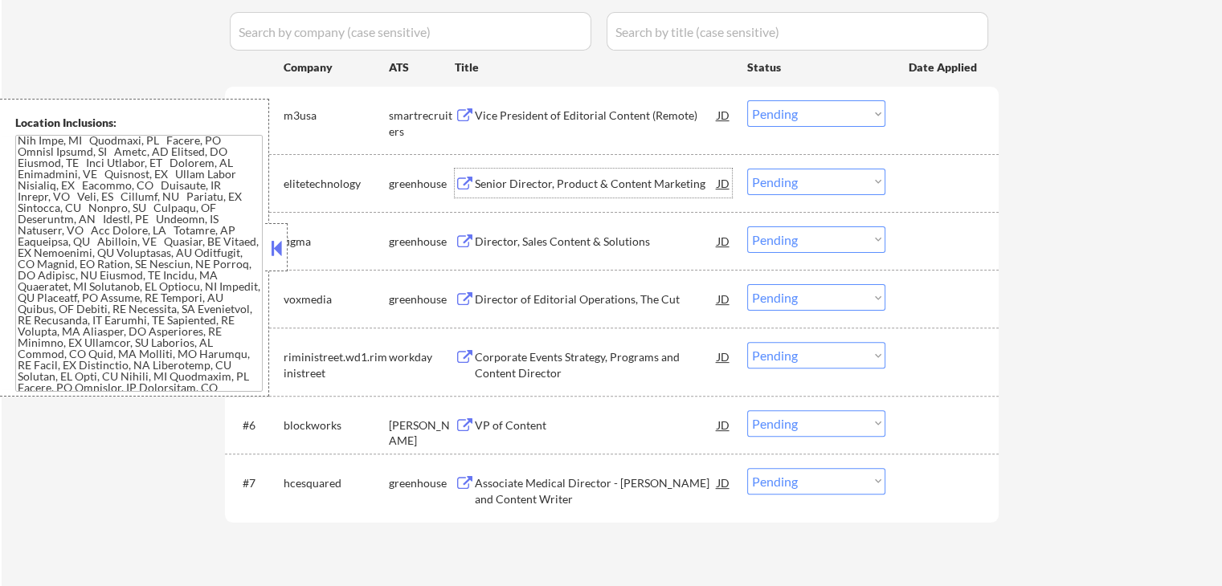
click at [819, 116] on select "Choose an option... Pending Applied Excluded (Questions) Excluded (Expired) Exc…" at bounding box center [816, 113] width 138 height 27
click at [747, 100] on select "Choose an option... Pending Applied Excluded (Questions) Excluded (Expired) Exc…" at bounding box center [816, 113] width 138 height 27
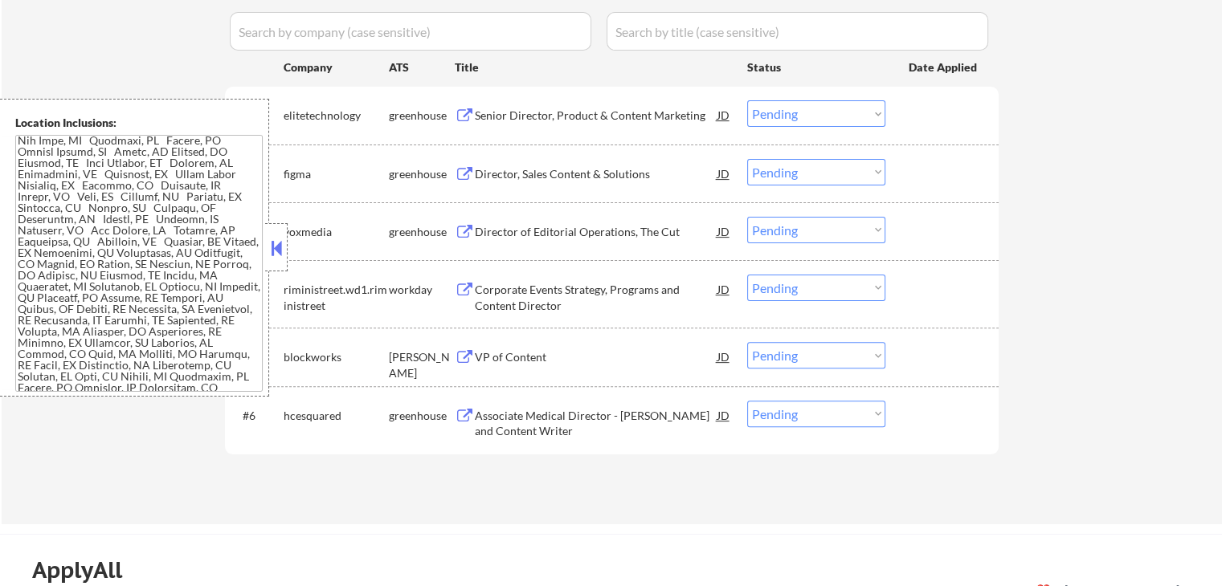
click at [797, 116] on select "Choose an option... Pending Applied Excluded (Questions) Excluded (Expired) Exc…" at bounding box center [816, 113] width 138 height 27
click at [747, 100] on select "Choose an option... Pending Applied Excluded (Questions) Excluded (Expired) Exc…" at bounding box center [816, 113] width 138 height 27
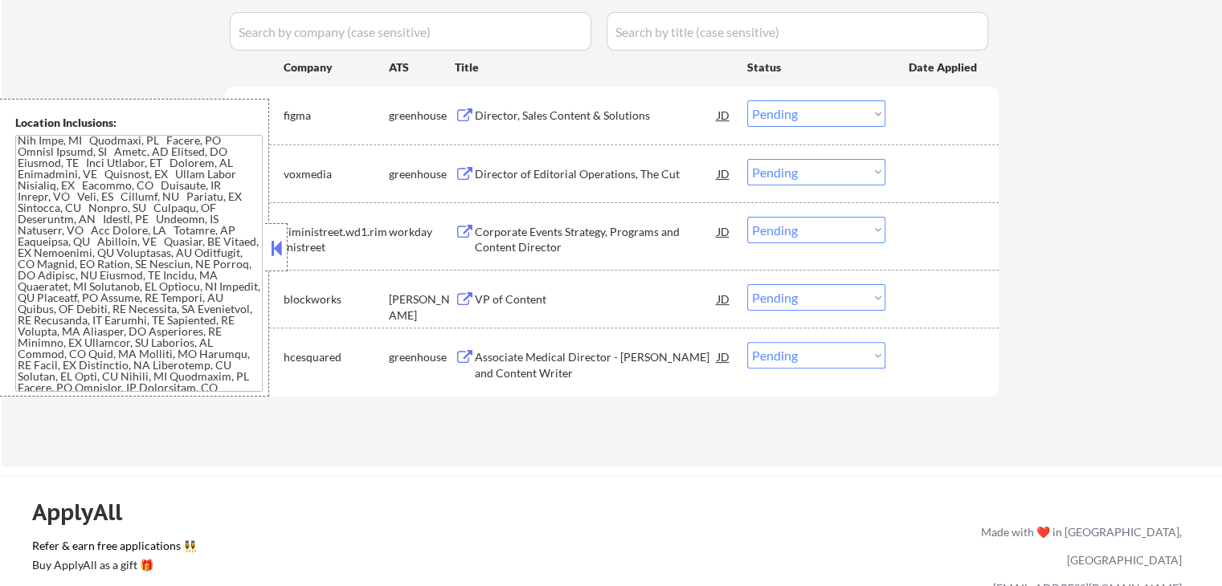
click at [496, 116] on div "Director, Sales Content & Solutions" at bounding box center [596, 116] width 243 height 16
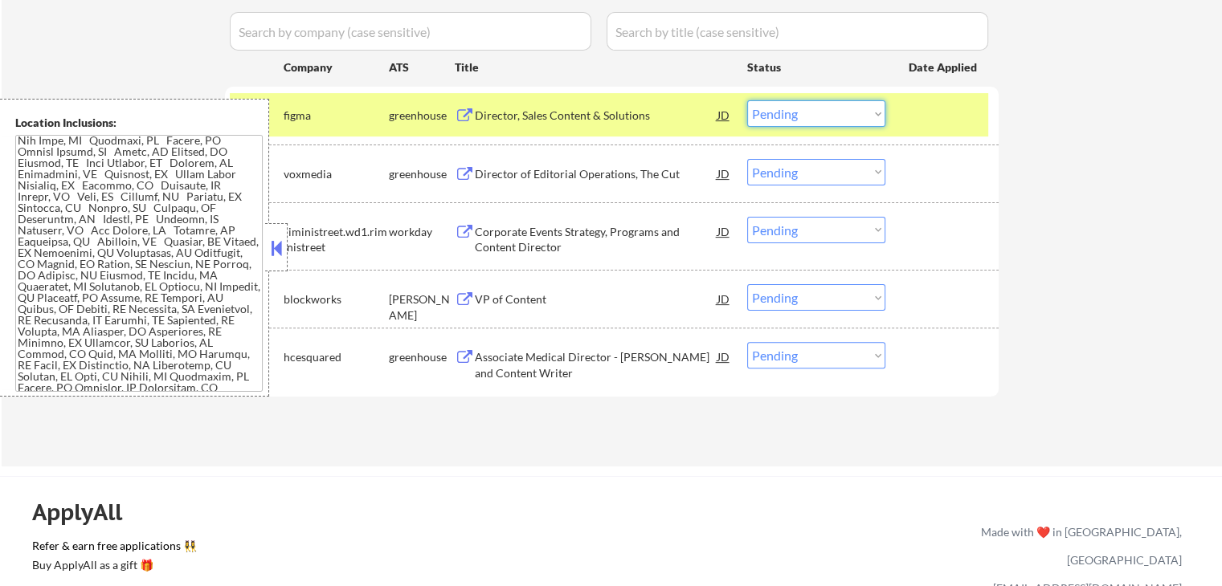
drag, startPoint x: 783, startPoint y: 112, endPoint x: 787, endPoint y: 123, distance: 11.9
click at [786, 114] on select "Choose an option... Pending Applied Excluded (Questions) Excluded (Expired) Exc…" at bounding box center [816, 113] width 138 height 27
click at [747, 100] on select "Choose an option... Pending Applied Excluded (Questions) Excluded (Expired) Exc…" at bounding box center [816, 113] width 138 height 27
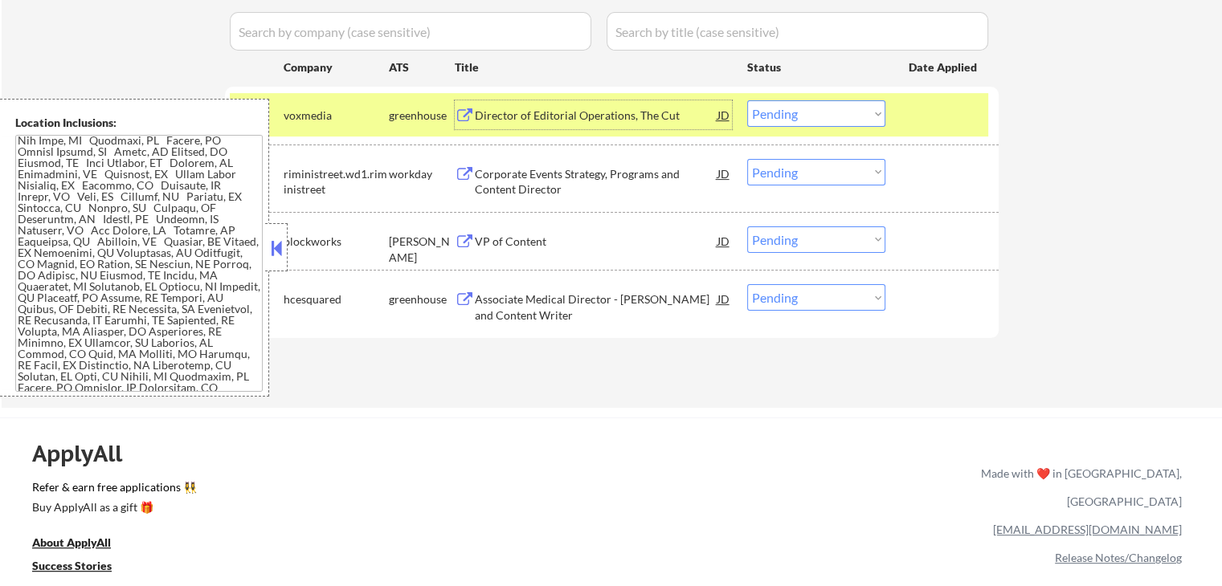
click at [519, 121] on div "Director of Editorial Operations, The Cut" at bounding box center [596, 116] width 243 height 16
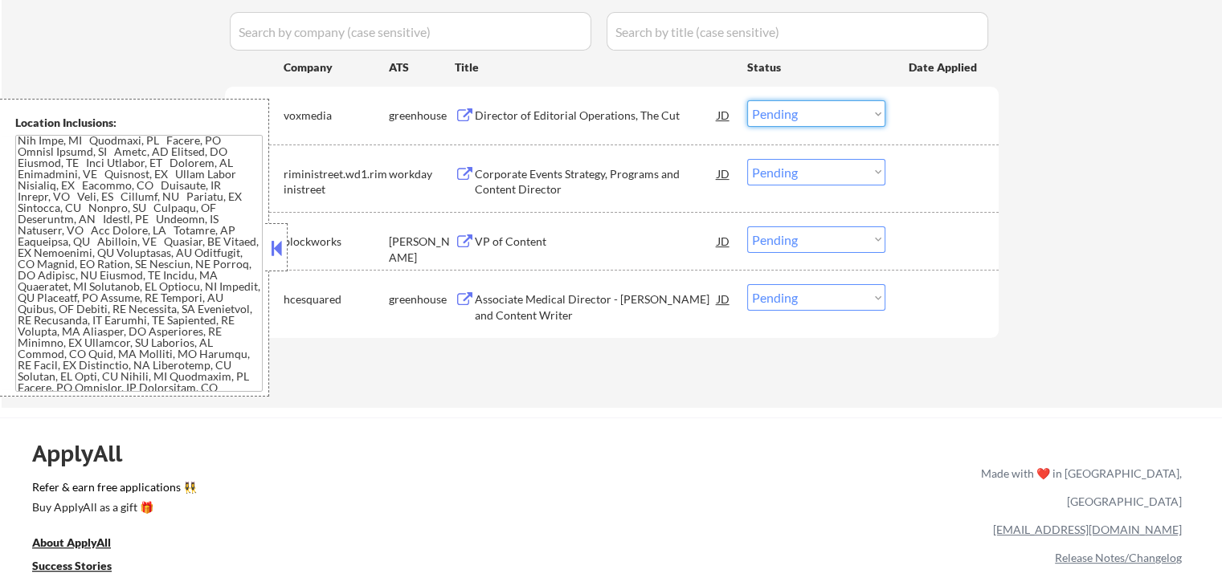
drag, startPoint x: 815, startPoint y: 110, endPoint x: 816, endPoint y: 123, distance: 13.0
click at [816, 111] on select "Choose an option... Pending Applied Excluded (Questions) Excluded (Expired) Exc…" at bounding box center [816, 113] width 138 height 27
click at [747, 100] on select "Choose an option... Pending Applied Excluded (Questions) Excluded (Expired) Exc…" at bounding box center [816, 113] width 138 height 27
click at [492, 239] on div "VP of Content" at bounding box center [596, 242] width 243 height 16
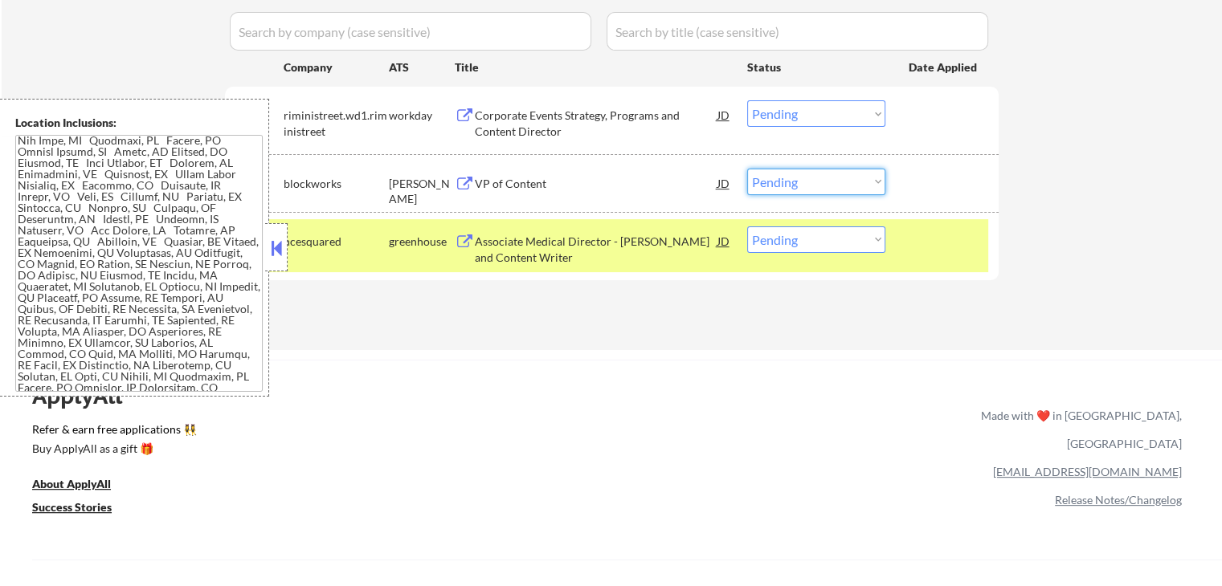
click at [812, 182] on select "Choose an option... Pending Applied Excluded (Questions) Excluded (Expired) Exc…" at bounding box center [816, 182] width 138 height 27
click at [747, 169] on select "Choose an option... Pending Applied Excluded (Questions) Excluded (Expired) Exc…" at bounding box center [816, 182] width 138 height 27
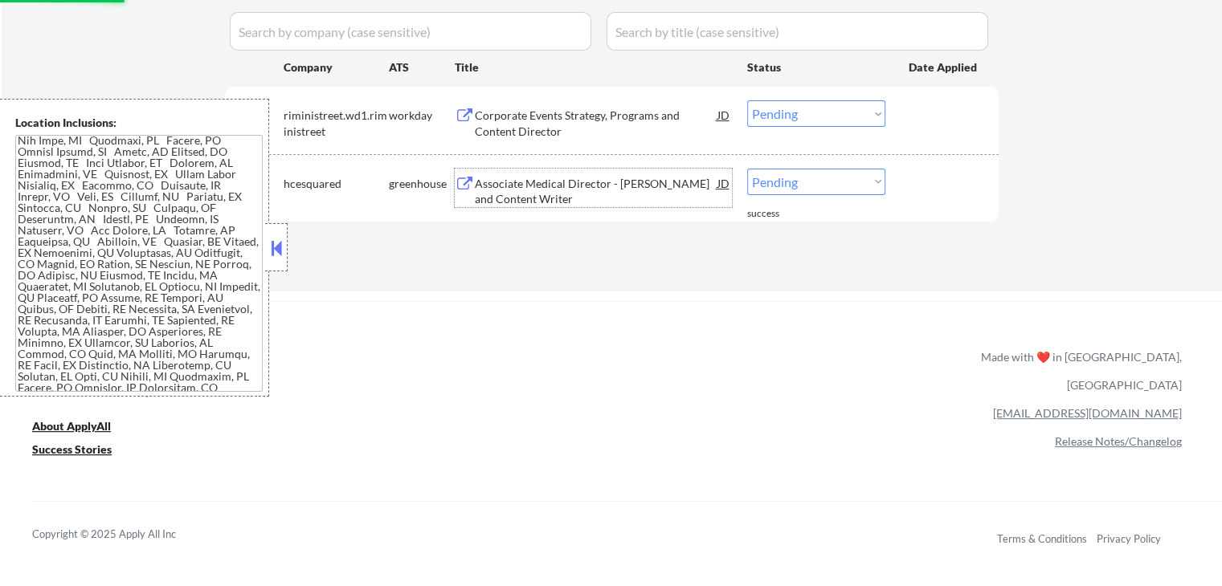
click at [529, 194] on div "Associate Medical Director - [PERSON_NAME] and Content Writer" at bounding box center [596, 191] width 243 height 31
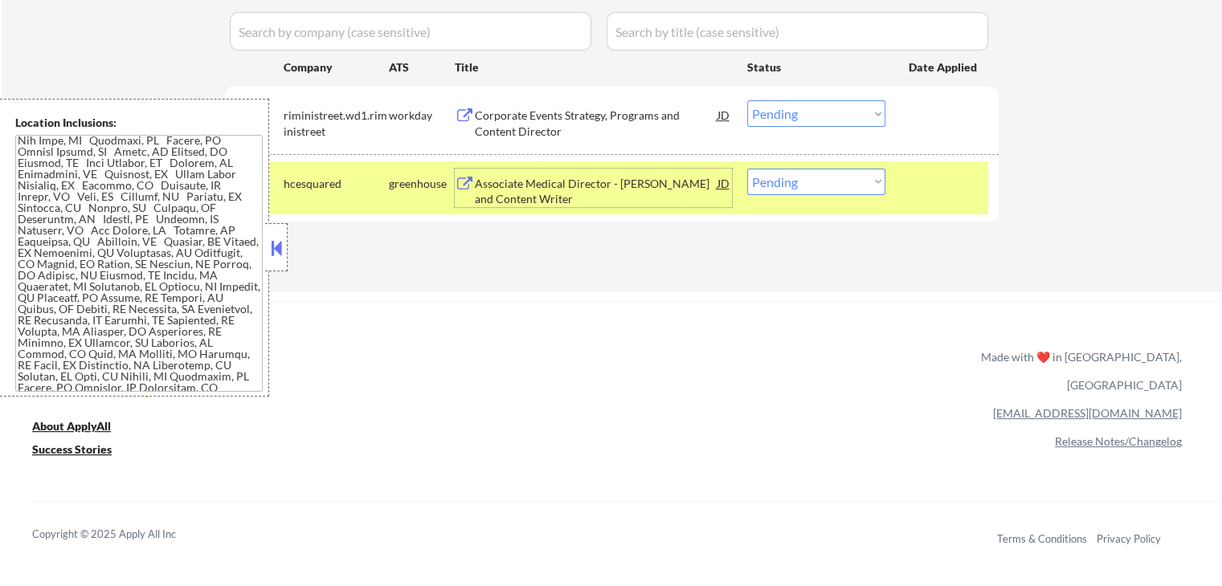
drag, startPoint x: 794, startPoint y: 182, endPoint x: 796, endPoint y: 193, distance: 10.7
click at [795, 182] on select "Choose an option... Pending Applied Excluded (Questions) Excluded (Expired) Exc…" at bounding box center [816, 182] width 138 height 27
click at [747, 169] on select "Choose an option... Pending Applied Excluded (Questions) Excluded (Expired) Exc…" at bounding box center [816, 182] width 138 height 27
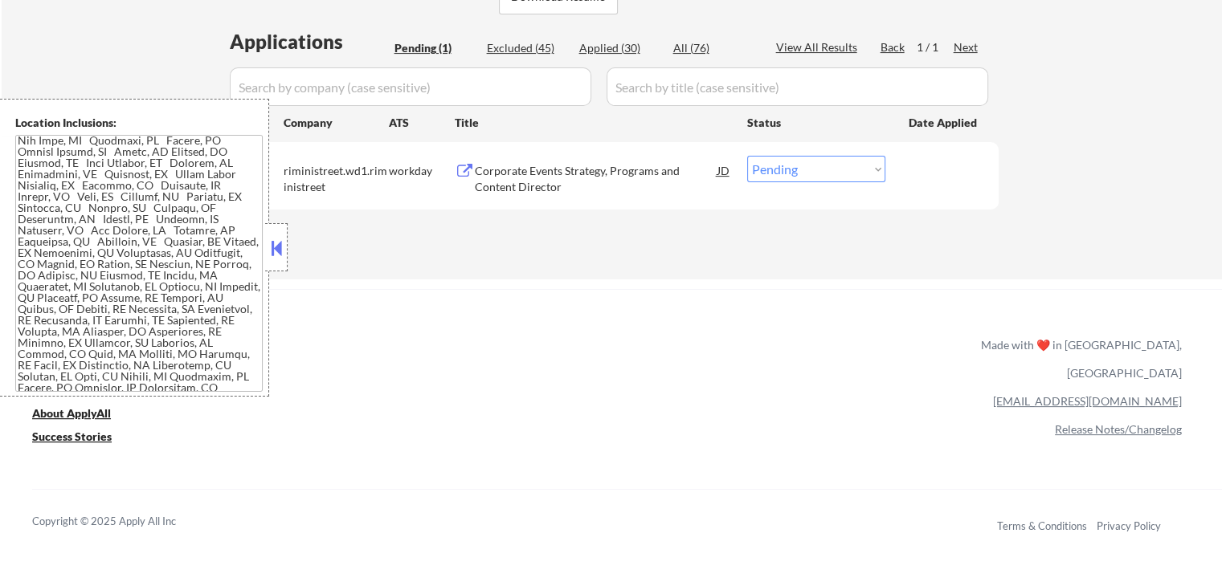
scroll to position [363, 0]
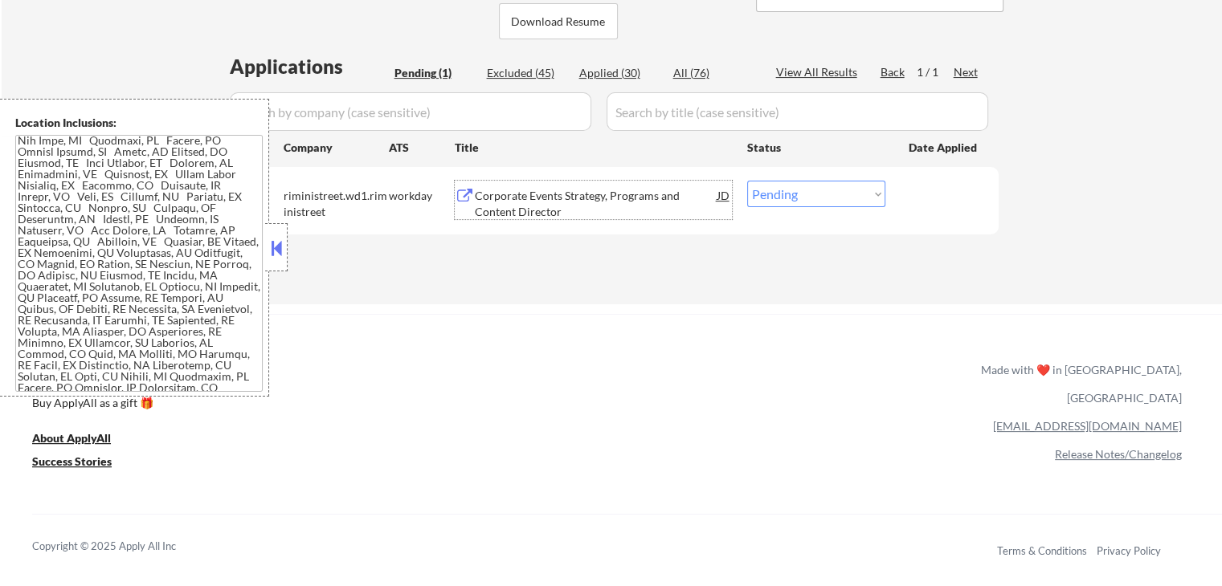
click at [521, 204] on div "Corporate Events Strategy, Programs and Content Director" at bounding box center [596, 203] width 243 height 31
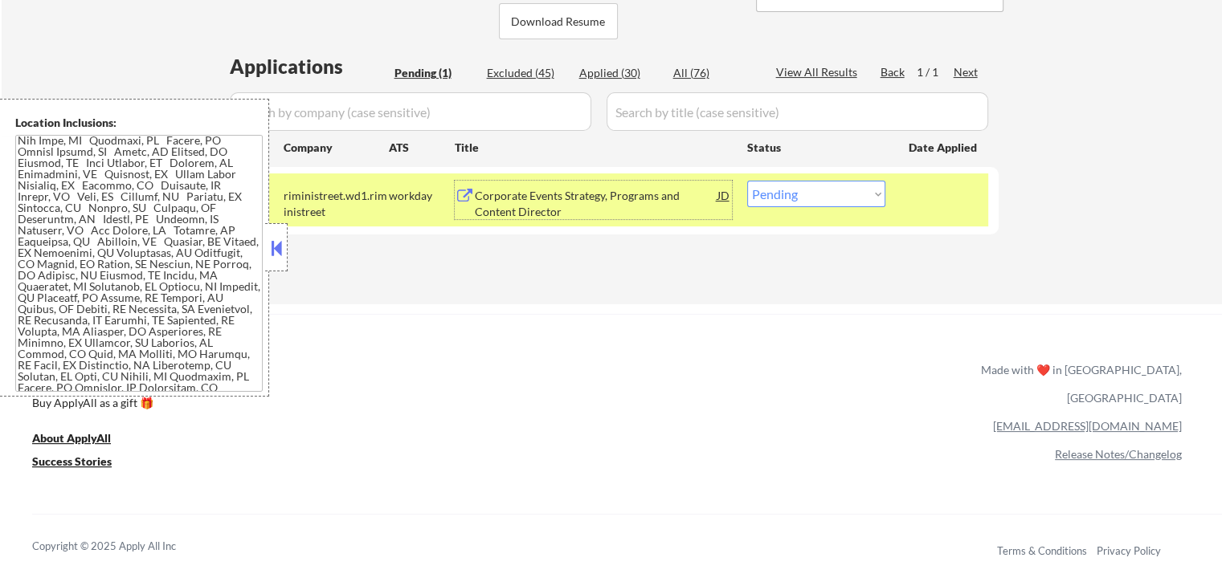
drag, startPoint x: 794, startPoint y: 177, endPoint x: 813, endPoint y: 191, distance: 24.1
click at [796, 178] on div "#1 riministreet.wd1.[PERSON_NAME] workday Corporate Events Strategy, Programs a…" at bounding box center [609, 200] width 758 height 53
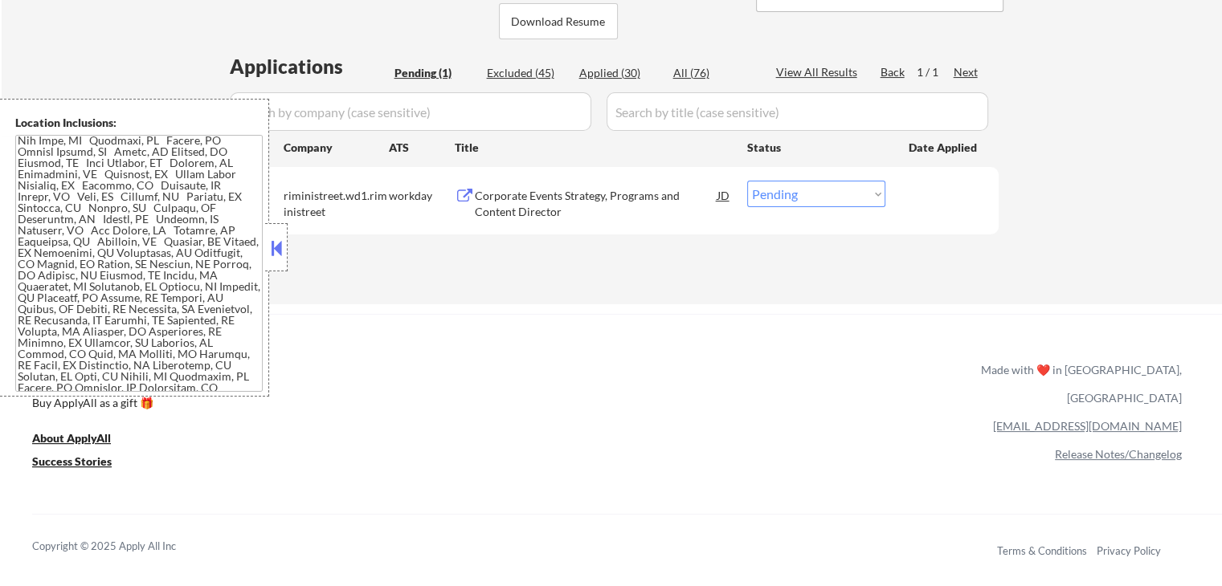
drag, startPoint x: 814, startPoint y: 193, endPoint x: 819, endPoint y: 200, distance: 9.2
click at [816, 195] on select "Choose an option... Pending Applied Excluded (Questions) Excluded (Expired) Exc…" at bounding box center [816, 194] width 138 height 27
click at [747, 181] on select "Choose an option... Pending Applied Excluded (Questions) Excluded (Expired) Exc…" at bounding box center [816, 194] width 138 height 27
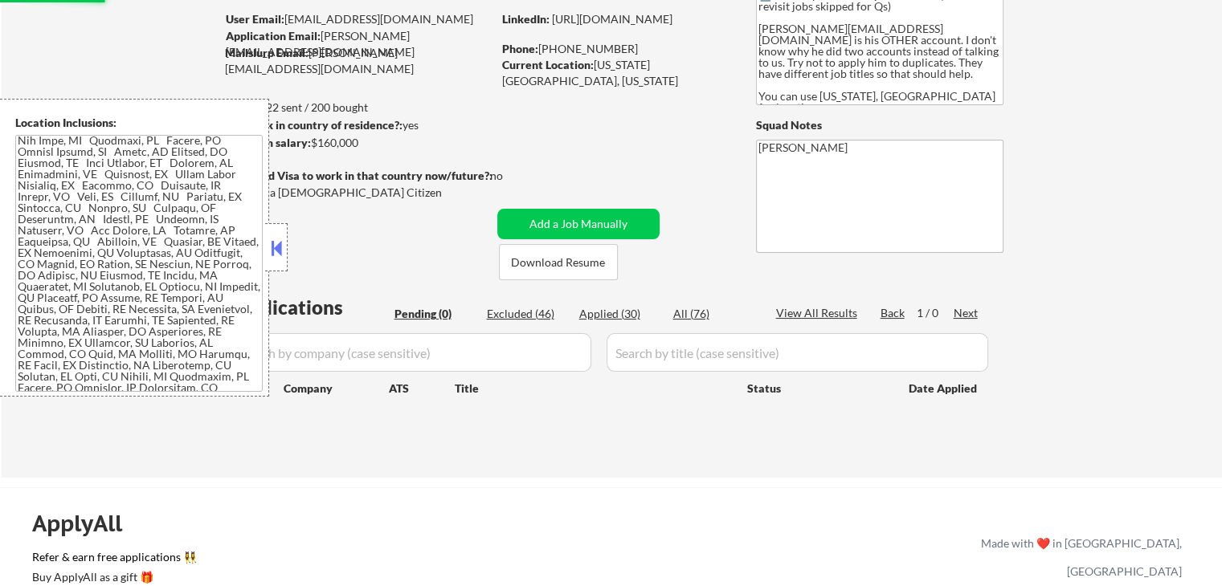
scroll to position [0, 0]
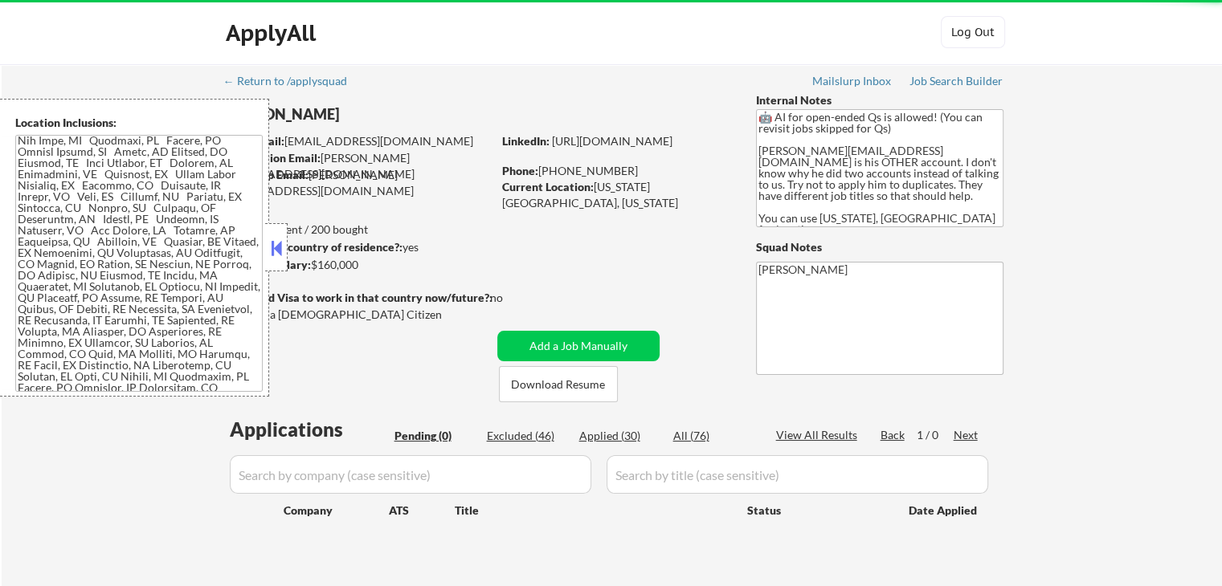
click at [273, 247] on button at bounding box center [277, 248] width 18 height 24
